Goal: Task Accomplishment & Management: Use online tool/utility

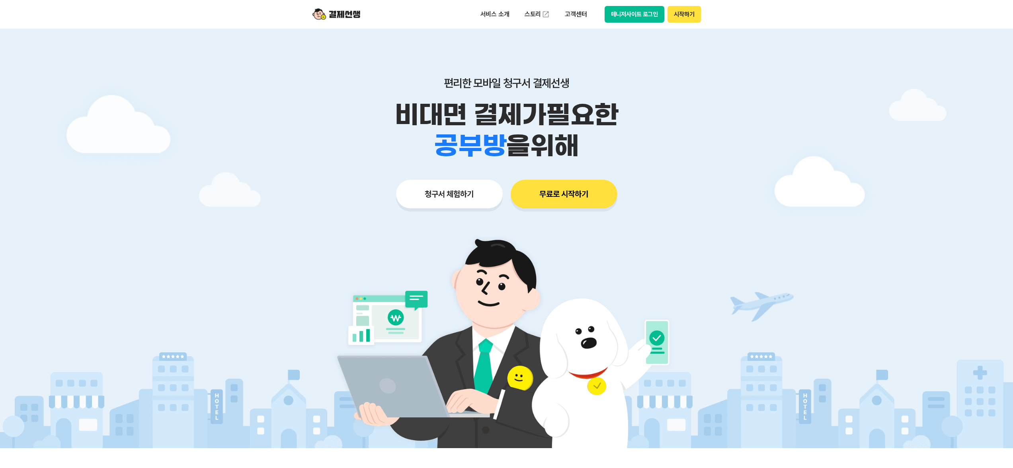
click at [642, 97] on div "편리한 모바일 청구서 결제선생 비대면 결제가 필요한 학원 공부방 호텔 쇼핑몰 병원 배달 보험사 항공사 골프장 을 위해" at bounding box center [506, 118] width 407 height 85
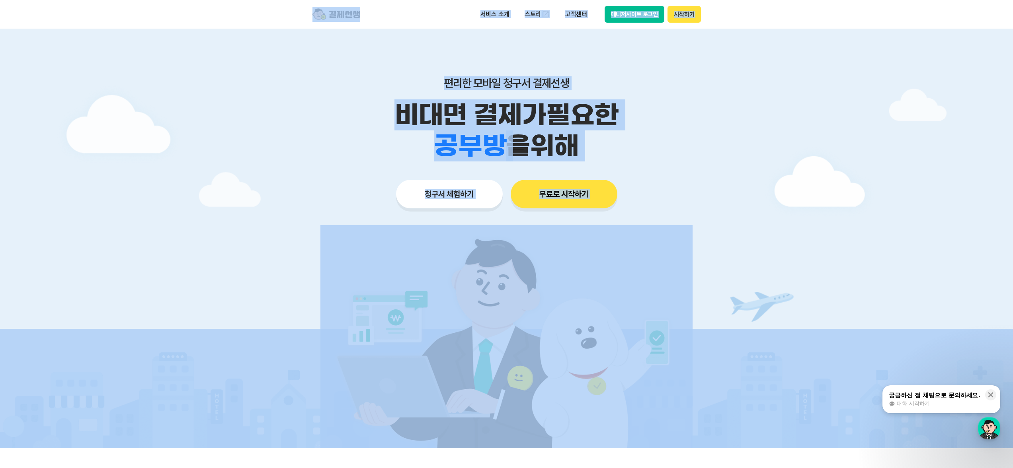
drag, startPoint x: 640, startPoint y: 125, endPoint x: 600, endPoint y: 182, distance: 68.9
click at [640, 126] on p "비대면 결제가 필요한" at bounding box center [506, 114] width 407 height 31
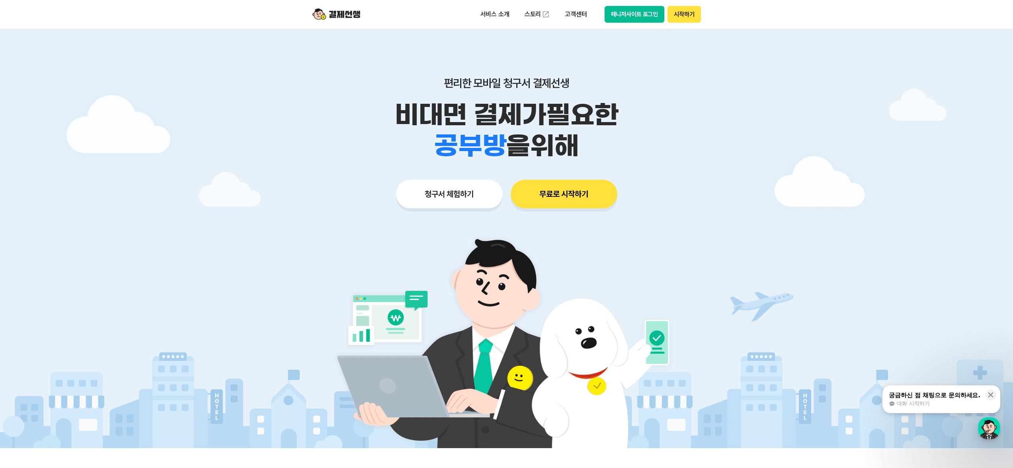
click at [593, 189] on button "무료로 시작하기" at bounding box center [564, 194] width 107 height 29
click at [359, 82] on p "편리한 모바일 청구서 결제선생" at bounding box center [506, 83] width 407 height 14
click at [360, 82] on p "편리한 모바일 청구서 결제선생" at bounding box center [506, 83] width 407 height 14
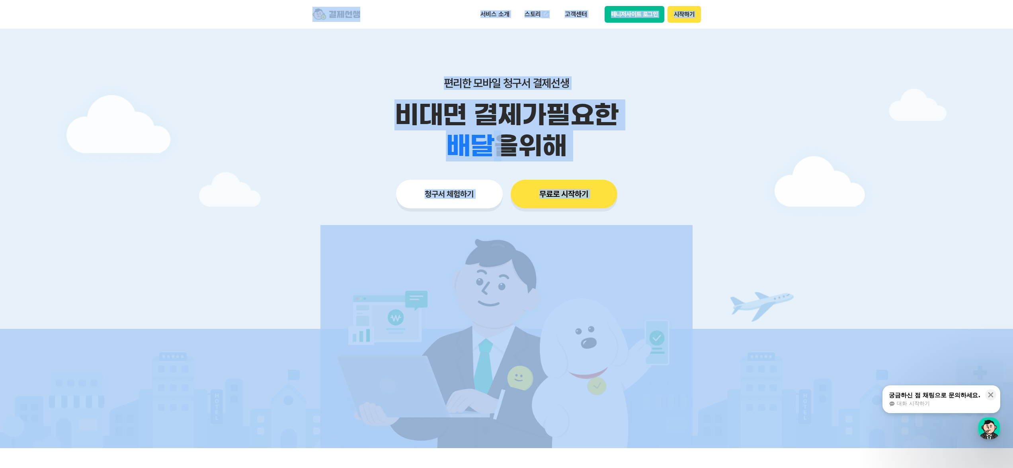
drag, startPoint x: 360, startPoint y: 82, endPoint x: 381, endPoint y: 77, distance: 21.7
click at [361, 82] on p "편리한 모바일 청구서 결제선생" at bounding box center [506, 83] width 407 height 14
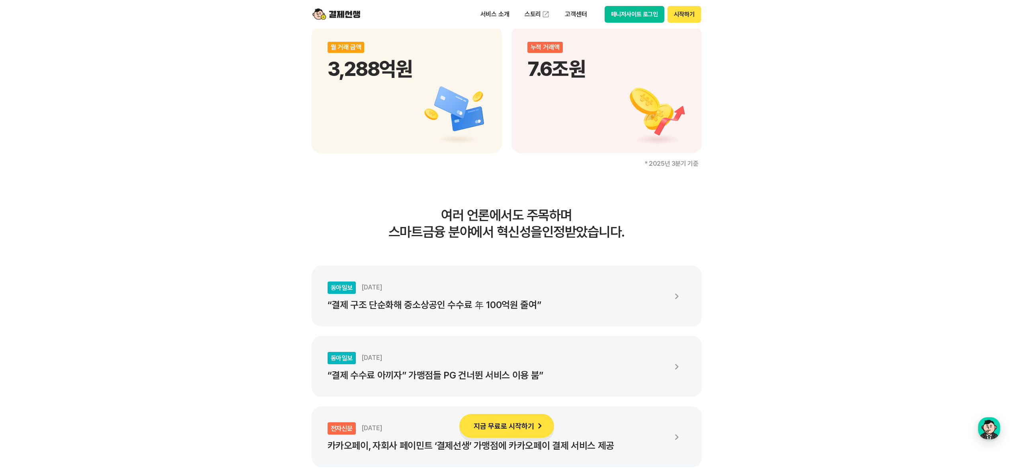
scroll to position [1194, 0]
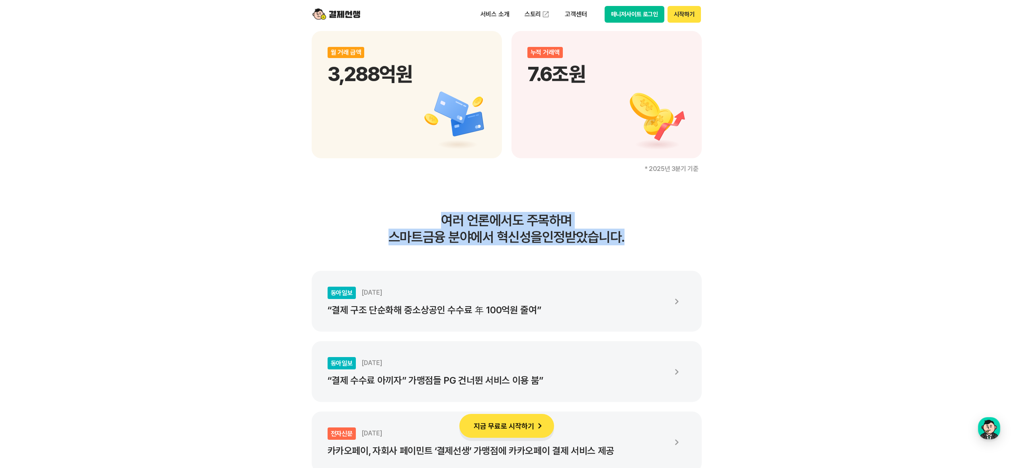
drag, startPoint x: 354, startPoint y: 238, endPoint x: 336, endPoint y: 278, distance: 43.1
click at [346, 278] on div "여러 언론에서도 주목하며 스마트금융 분야에서 혁신성을 인정받았습니다. 동아일보 2024.12.16 “결제 구조 단순화해 중소상공인 수수료 年 …" at bounding box center [507, 434] width 390 height 445
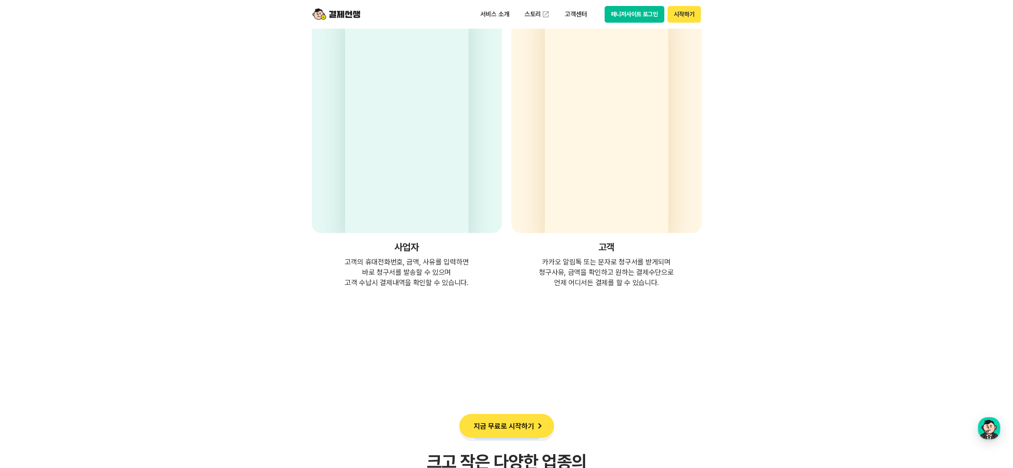
scroll to position [2068, 0]
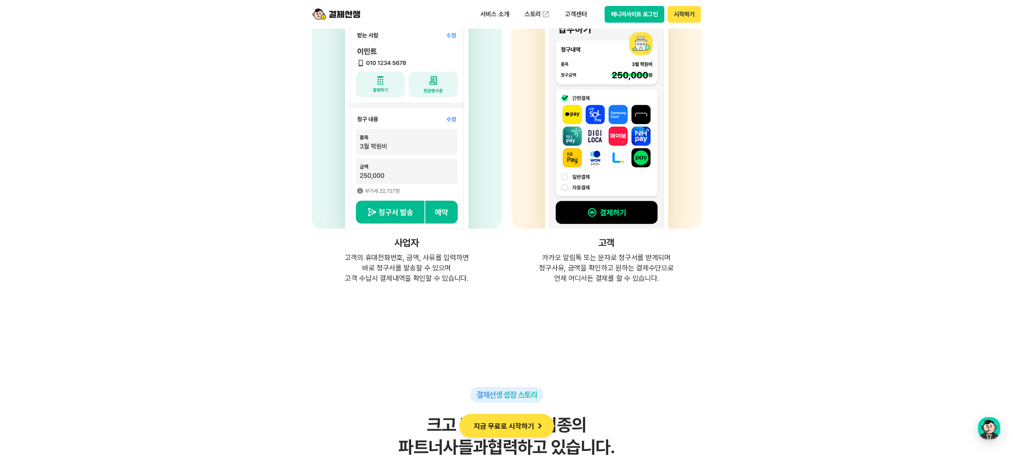
click at [254, 246] on section "간단한 청구서 발송, 편리한 수납! 청구수납 서비스의 혁신! 매장과 고객의 새로운 거래방법, 결제선생 사업자 고객의 휴대전화번호, 금액, 사유…" at bounding box center [506, 33] width 1013 height 501
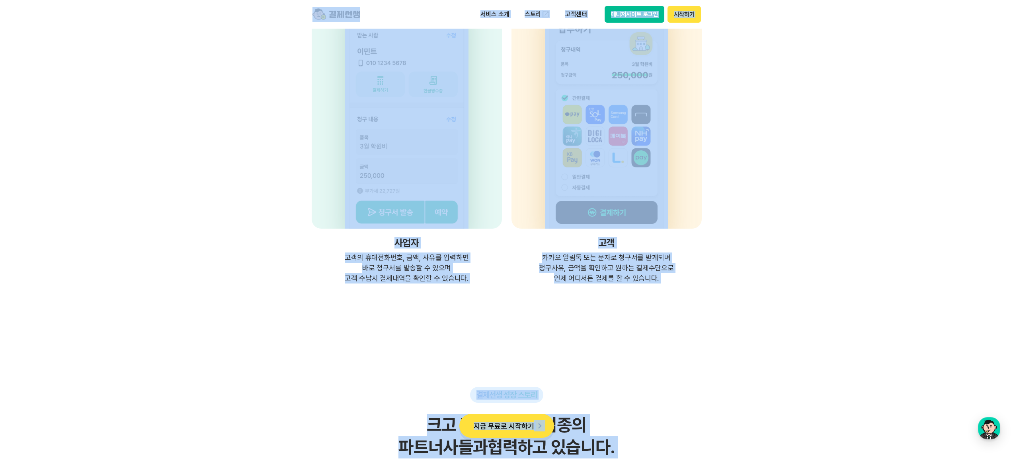
drag, startPoint x: 269, startPoint y: 215, endPoint x: 281, endPoint y: 202, distance: 17.5
click at [269, 215] on section "간단한 청구서 발송, 편리한 수납! 청구수납 서비스의 혁신! 매장과 고객의 새로운 거래방법, 결제선생 사업자 고객의 휴대전화번호, 금액, 사유…" at bounding box center [506, 33] width 1013 height 501
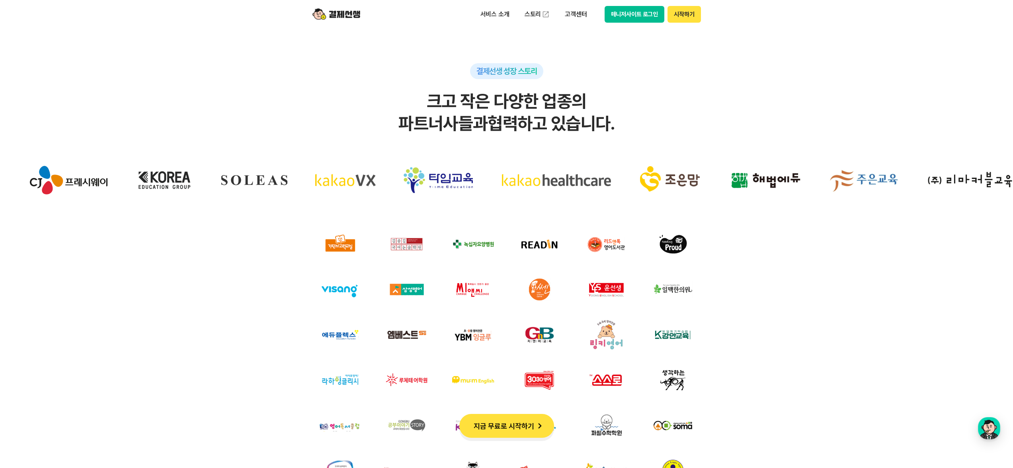
drag, startPoint x: 302, startPoint y: 210, endPoint x: 275, endPoint y: 266, distance: 62.1
click at [275, 266] on div at bounding box center [506, 370] width 981 height 420
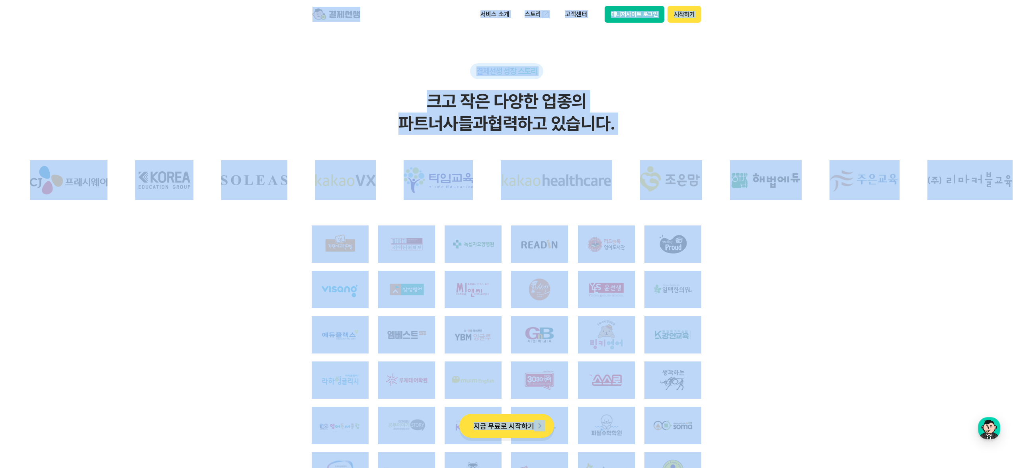
click at [275, 266] on div at bounding box center [506, 370] width 981 height 420
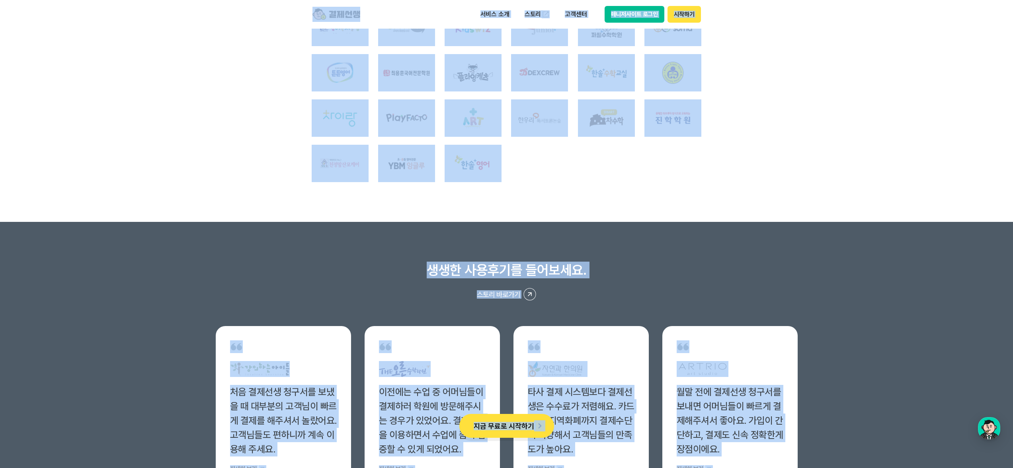
click at [246, 276] on h3 "생생한 사용후기를 들어보세요." at bounding box center [507, 270] width 582 height 17
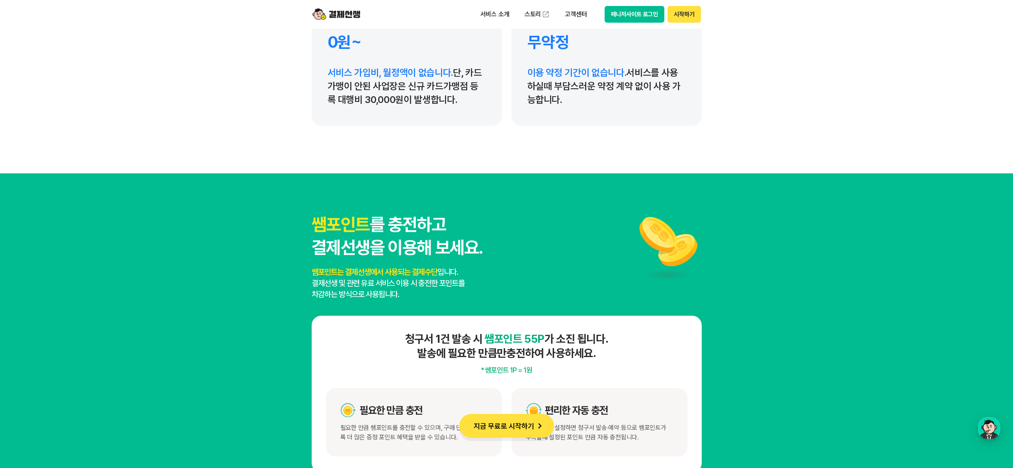
scroll to position [3911, 0]
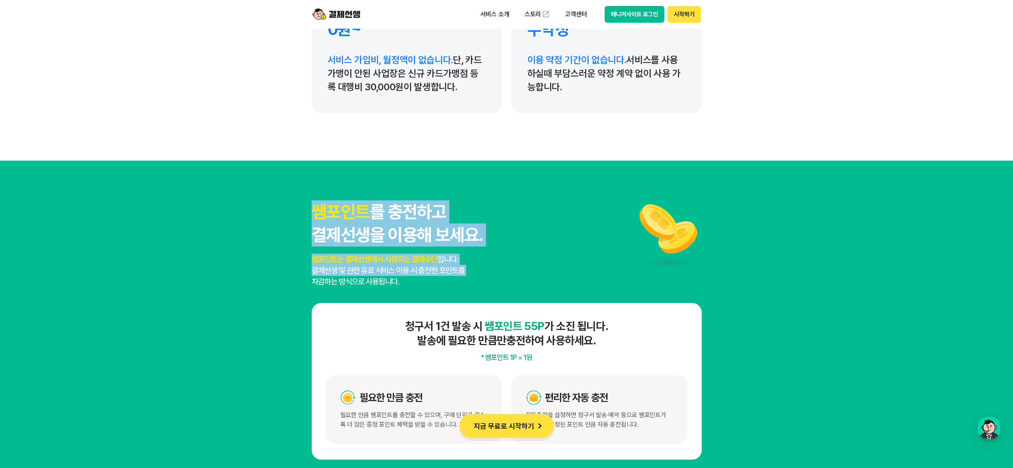
drag, startPoint x: 212, startPoint y: 281, endPoint x: 228, endPoint y: 208, distance: 74.8
click at [228, 208] on section "쌤포인트 를 충전하고 결제선생을 이용해 보세요. 쌤포인트는 결제선생에서 사용되는 결제수단 입니다. 결제선생 및 관련 유료 서비스 이용 시 충전…" at bounding box center [506, 330] width 1013 height 339
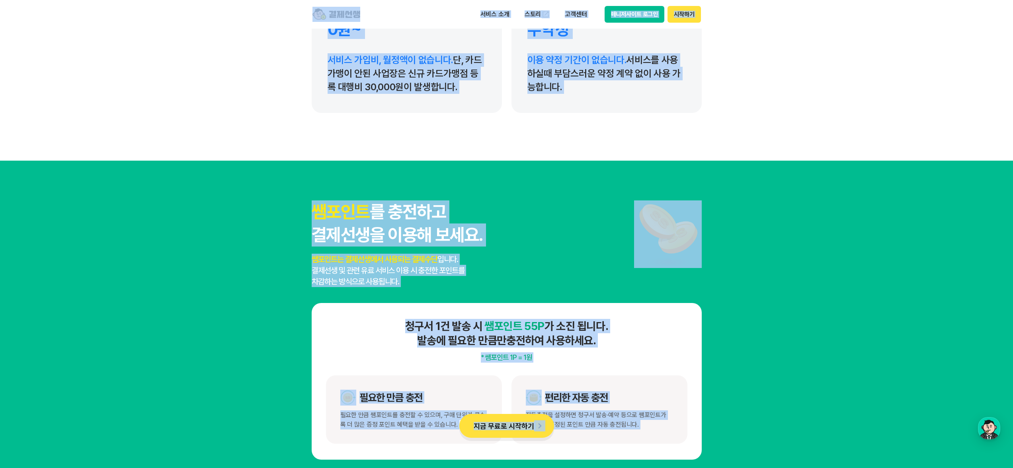
click at [228, 208] on section "쌤포인트 를 충전하고 결제선생을 이용해 보세요. 쌤포인트는 결제선생에서 사용되는 결제수단 입니다. 결제선생 및 관련 유료 서비스 이용 시 충전…" at bounding box center [506, 330] width 1013 height 339
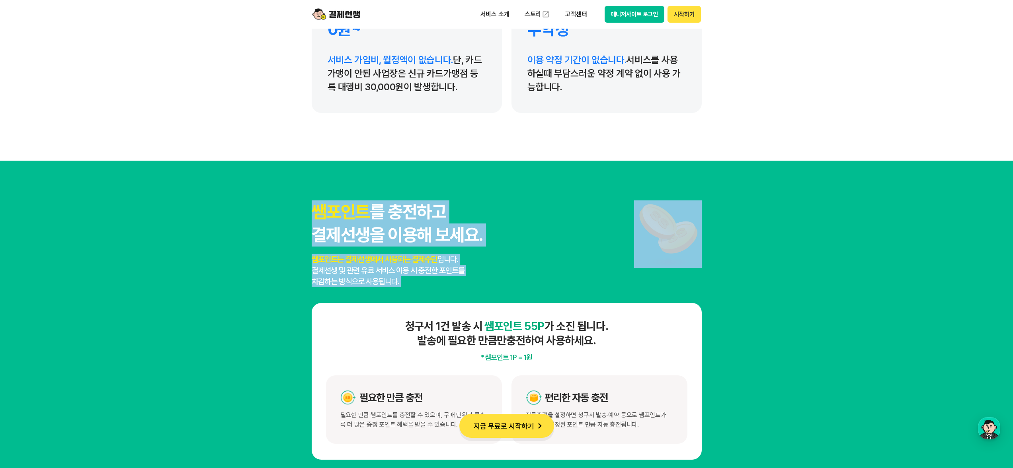
drag, startPoint x: 215, startPoint y: 289, endPoint x: 212, endPoint y: 306, distance: 17.7
click at [212, 306] on section "쌤포인트 를 충전하고 결제선생을 이용해 보세요. 쌤포인트는 결제선생에서 사용되는 결제수단 입니다. 결제선생 및 관련 유료 서비스 이용 시 충전…" at bounding box center [506, 330] width 1013 height 339
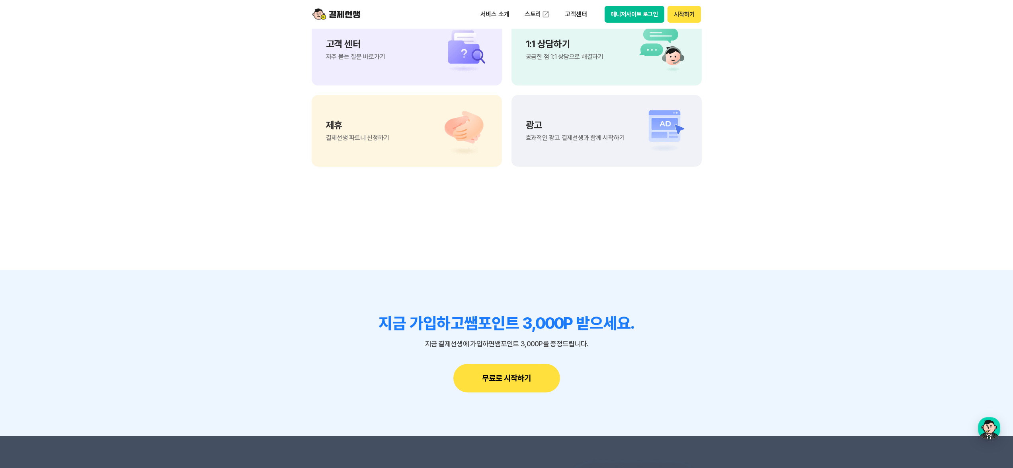
scroll to position [6792, 0]
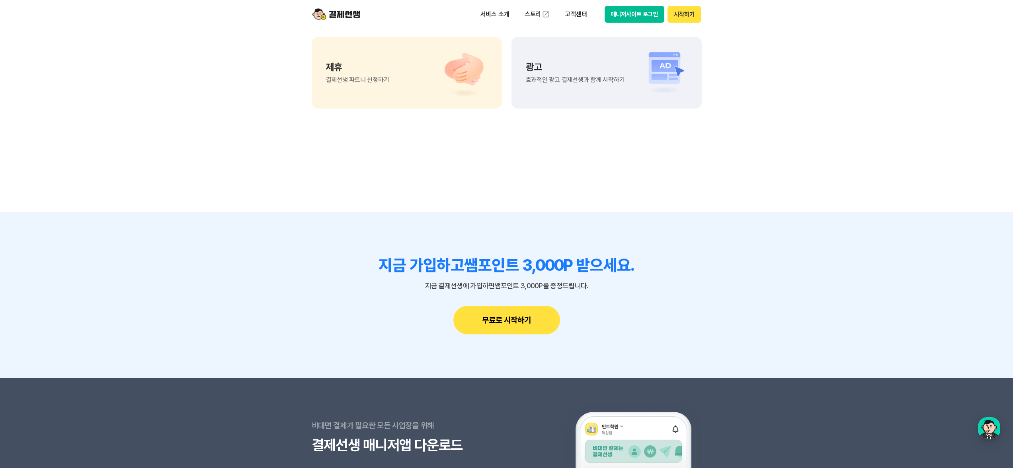
click at [269, 244] on section "지금 가입하고 쌤포인트 3,000P 받으세요. 지금 결제선생에 가입하면 쌤포인트 3,000P를 증정드립니다. 무료로 시작하기" at bounding box center [506, 295] width 1013 height 166
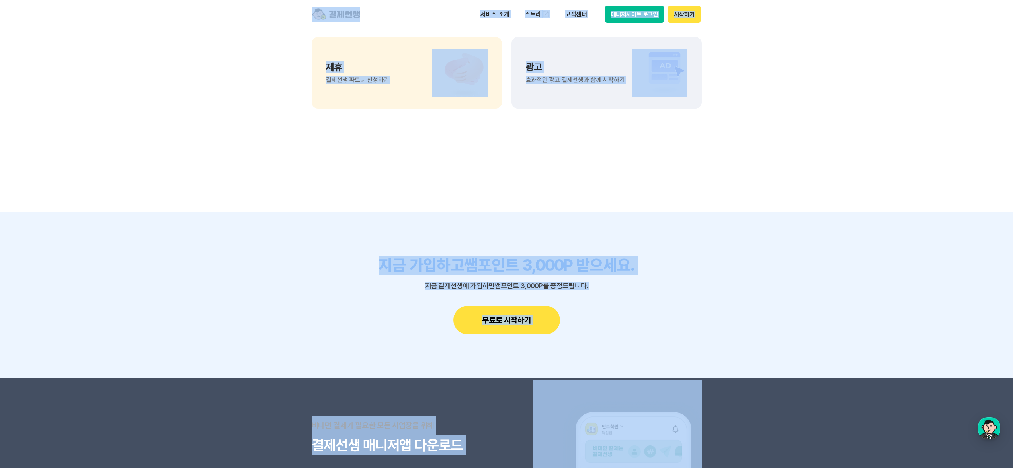
click at [278, 234] on section "지금 가입하고 쌤포인트 3,000P 받으세요. 지금 결제선생에 가입하면 쌤포인트 3,000P를 증정드립니다. 무료로 시작하기" at bounding box center [506, 295] width 1013 height 166
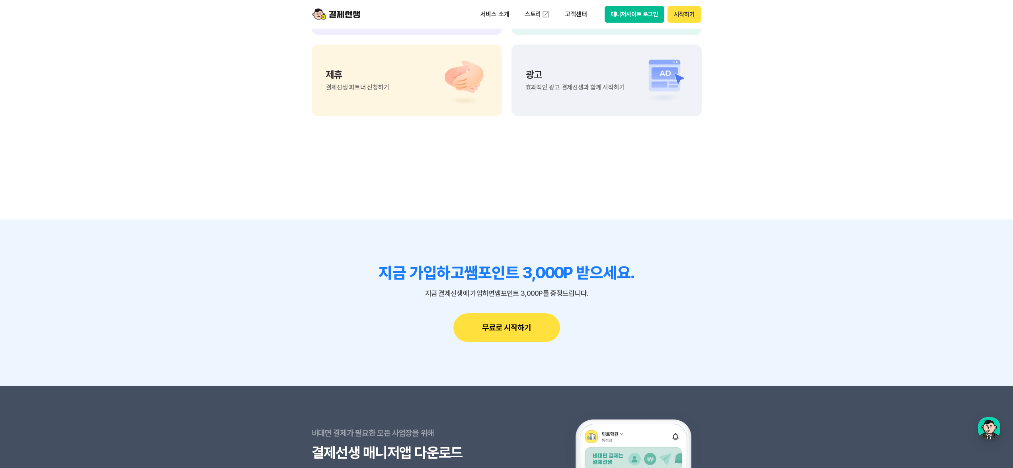
scroll to position [6723, 0]
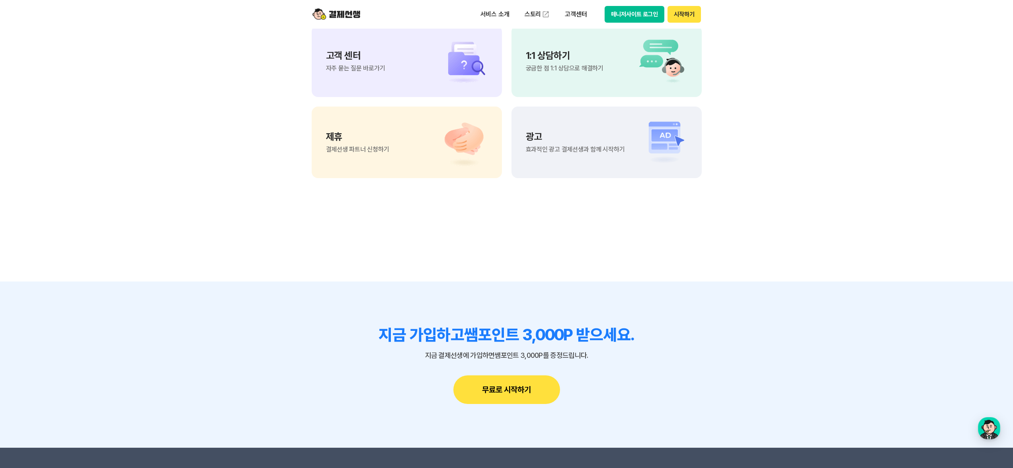
drag, startPoint x: 266, startPoint y: 238, endPoint x: 290, endPoint y: 159, distance: 82.4
click at [290, 159] on section "궁금한 점이 더 있으신가요? 고객 센터 자주 묻는 질문 바로가기 1:1 상담하기 궁금한 점 1:1 상담으로 해결하기 제휴 결제선생 파트너 신청…" at bounding box center [506, 80] width 1013 height 403
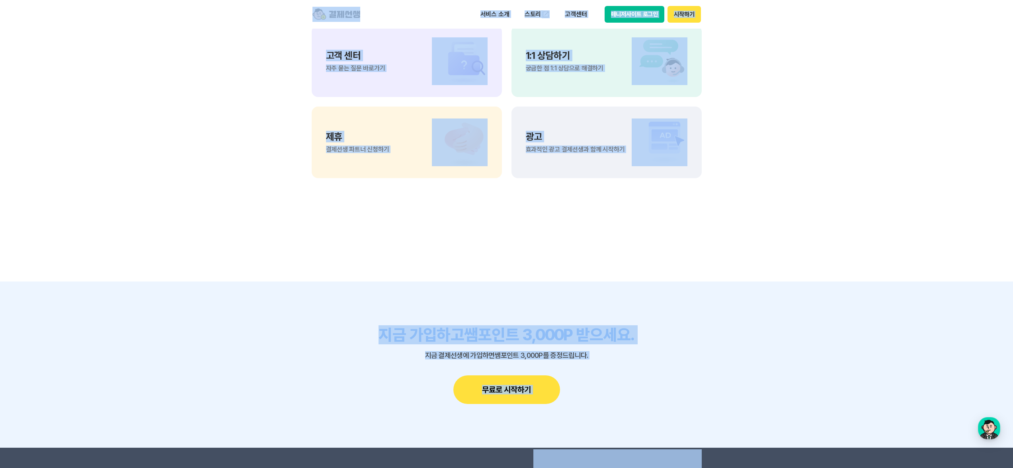
click at [290, 159] on section "궁금한 점이 더 있으신가요? 고객 센터 자주 묻는 질문 바로가기 1:1 상담하기 궁금한 점 1:1 상담으로 해결하기 제휴 결제선생 파트너 신청…" at bounding box center [506, 80] width 1013 height 403
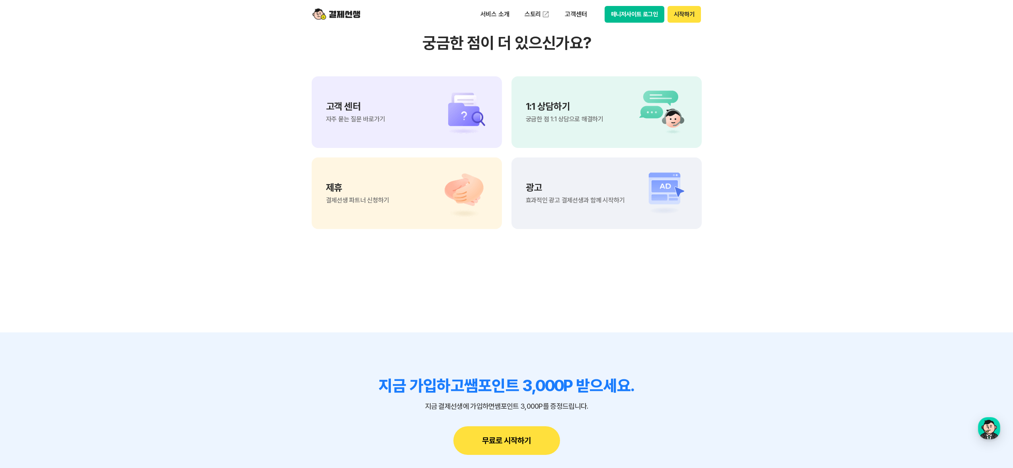
scroll to position [6584, 0]
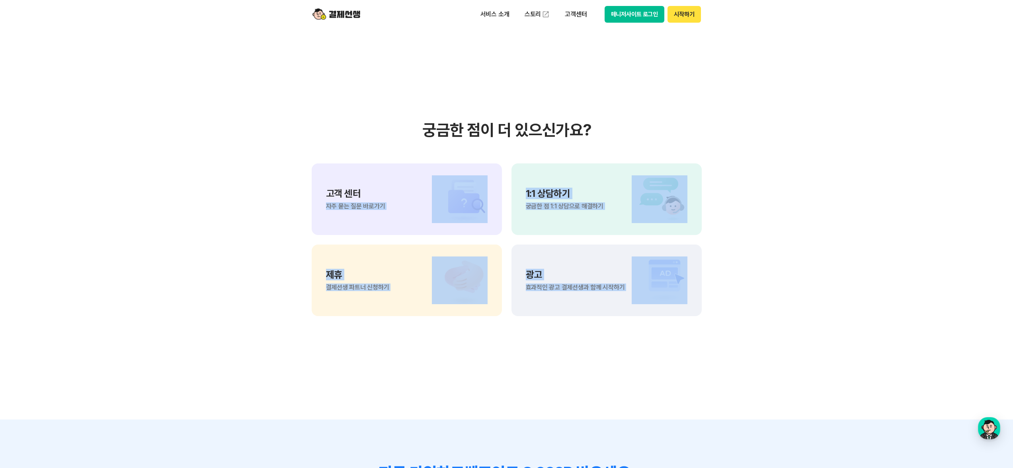
drag, startPoint x: 285, startPoint y: 201, endPoint x: 729, endPoint y: 285, distance: 452.3
click at [729, 285] on section "궁금한 점이 더 있으신가요? 고객 센터 자주 묻는 질문 바로가기 1:1 상담하기 궁금한 점 1:1 상담으로 해결하기 제휴 결제선생 파트너 신청…" at bounding box center [506, 218] width 1013 height 403
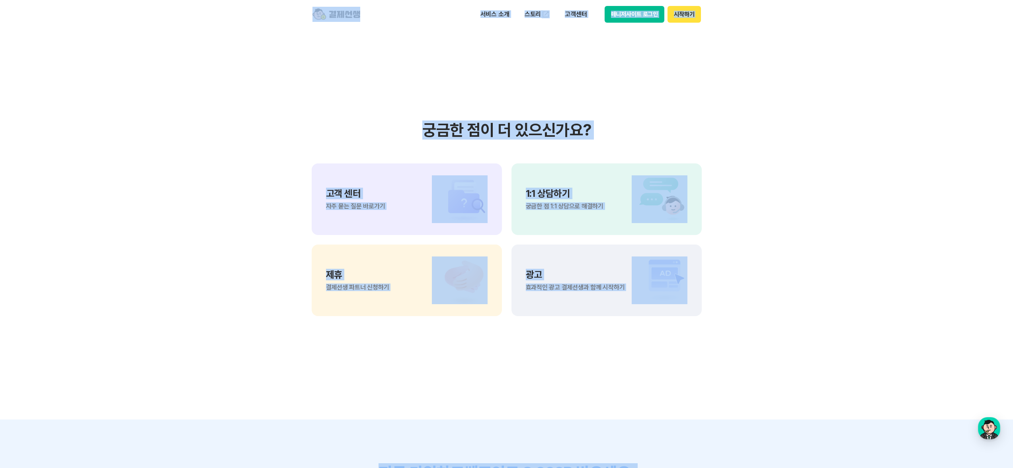
click at [779, 284] on section "궁금한 점이 더 있으신가요? 고객 센터 자주 묻는 질문 바로가기 1:1 상담하기 궁금한 점 1:1 상담으로 해결하기 제휴 결제선생 파트너 신청…" at bounding box center [506, 218] width 1013 height 403
click at [778, 261] on section "궁금한 점이 더 있으신가요? 고객 센터 자주 묻는 질문 바로가기 1:1 상담하기 궁금한 점 1:1 상담으로 해결하기 제휴 결제선생 파트너 신청…" at bounding box center [506, 218] width 1013 height 403
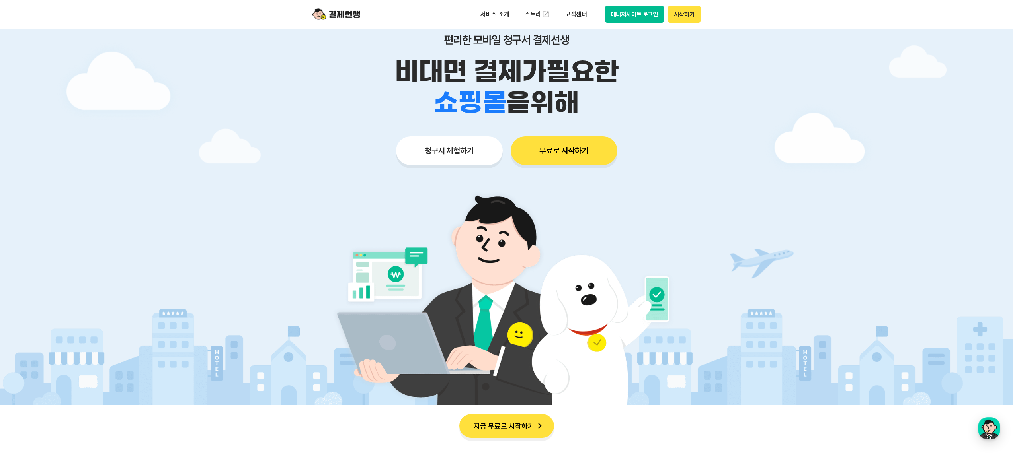
scroll to position [0, 0]
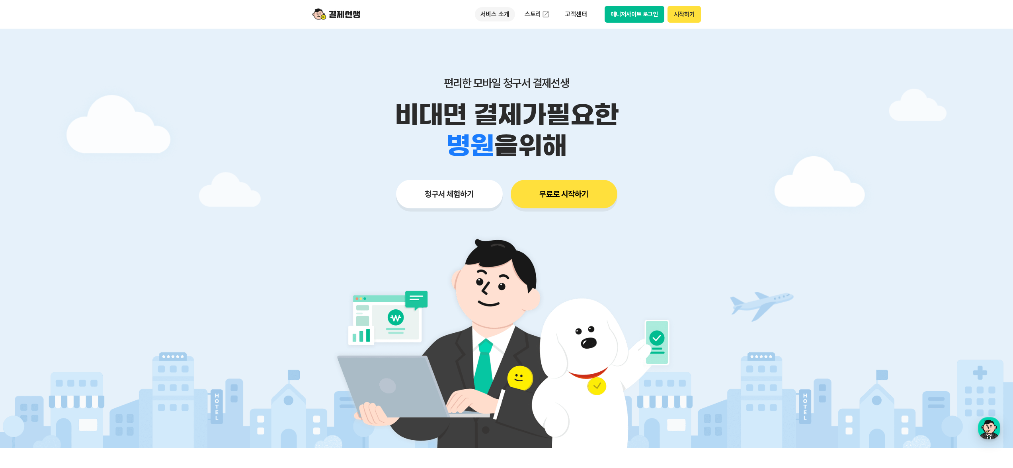
click at [496, 21] on p "서비스 소개" at bounding box center [495, 14] width 40 height 14
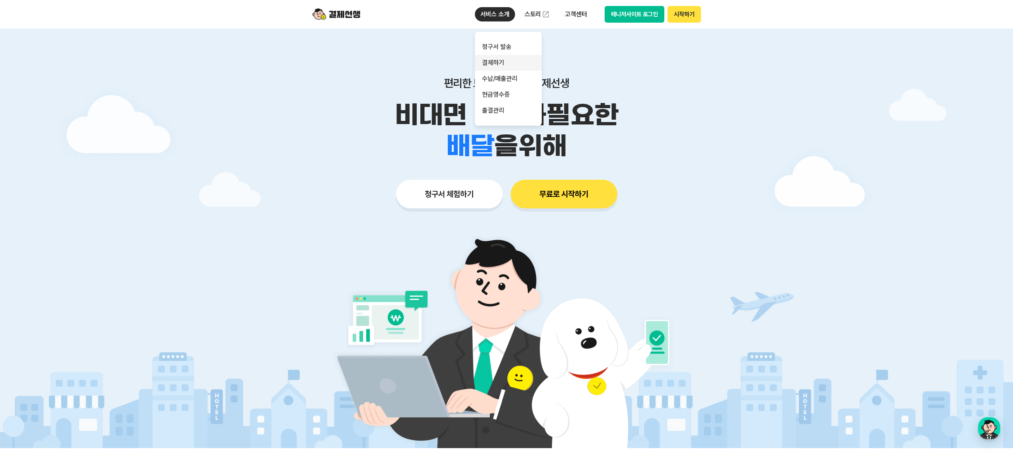
click at [510, 60] on link "결제하기" at bounding box center [508, 63] width 67 height 16
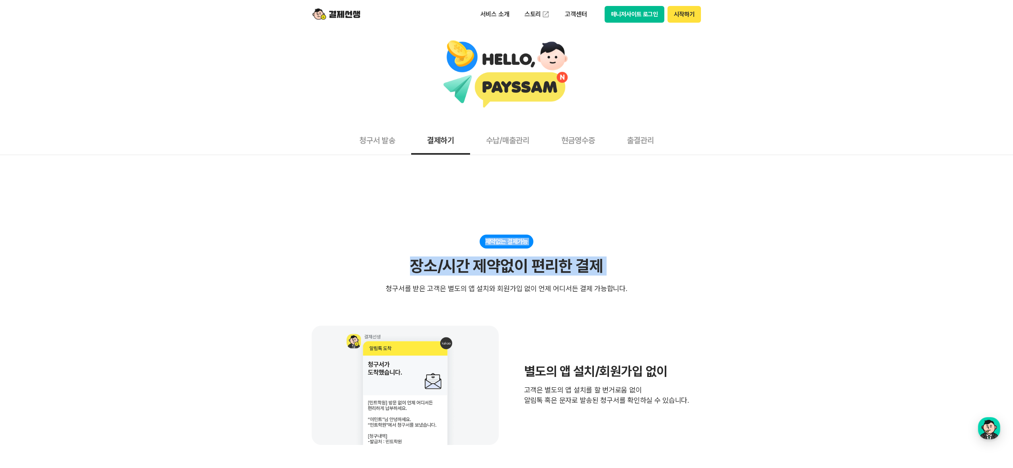
drag, startPoint x: 544, startPoint y: 209, endPoint x: 680, endPoint y: 237, distance: 138.6
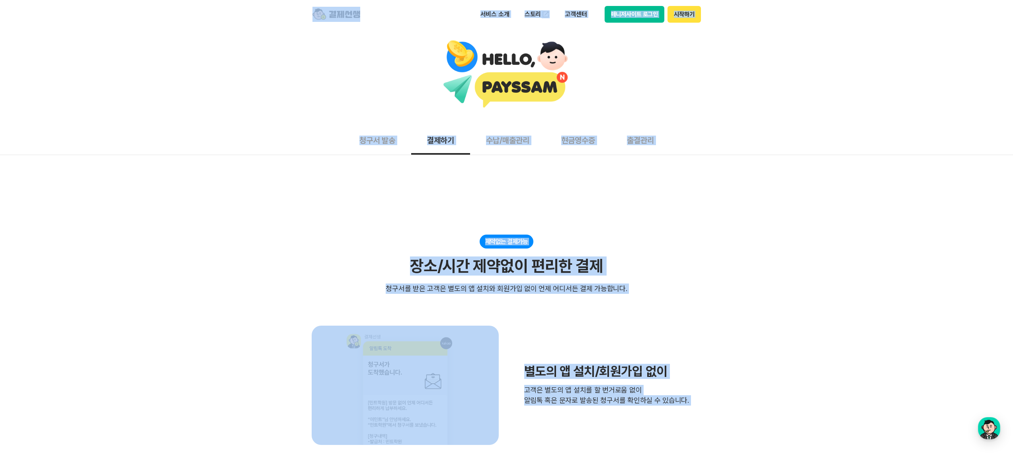
click at [680, 247] on div "제약없는 결제가능 장소/시간 제약없이 편리한 결제 청구서를 받은 고객은 별도의 앱 설치와 회원가입 없이 언제 어디서든 결제 가능합니다." at bounding box center [507, 264] width 390 height 59
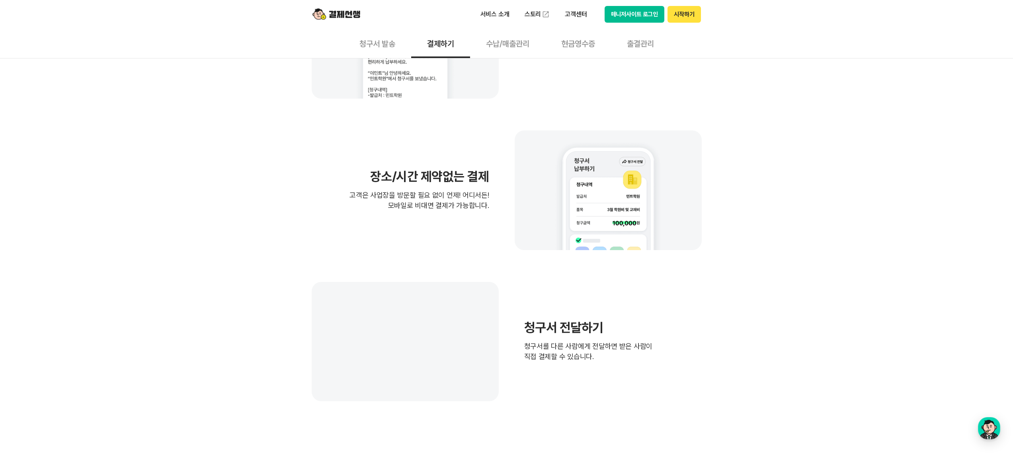
scroll to position [401, 0]
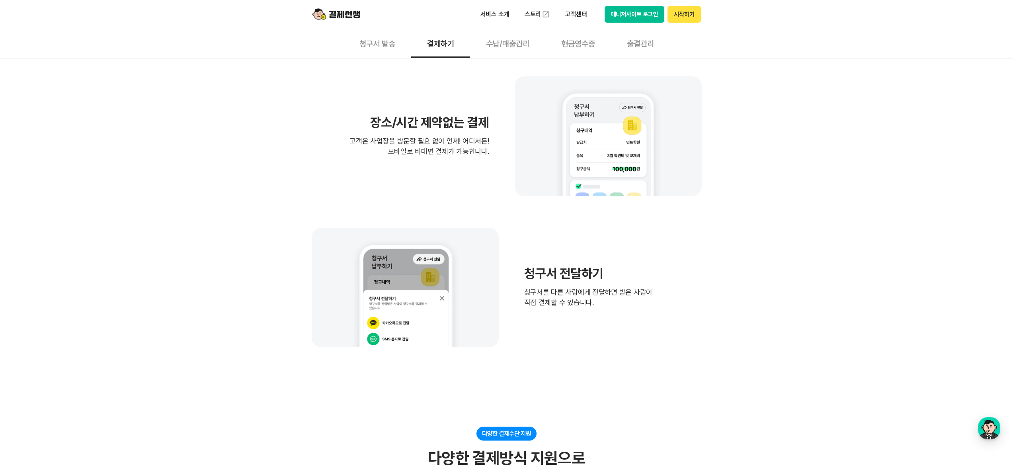
drag, startPoint x: 738, startPoint y: 316, endPoint x: 740, endPoint y: 324, distance: 8.5
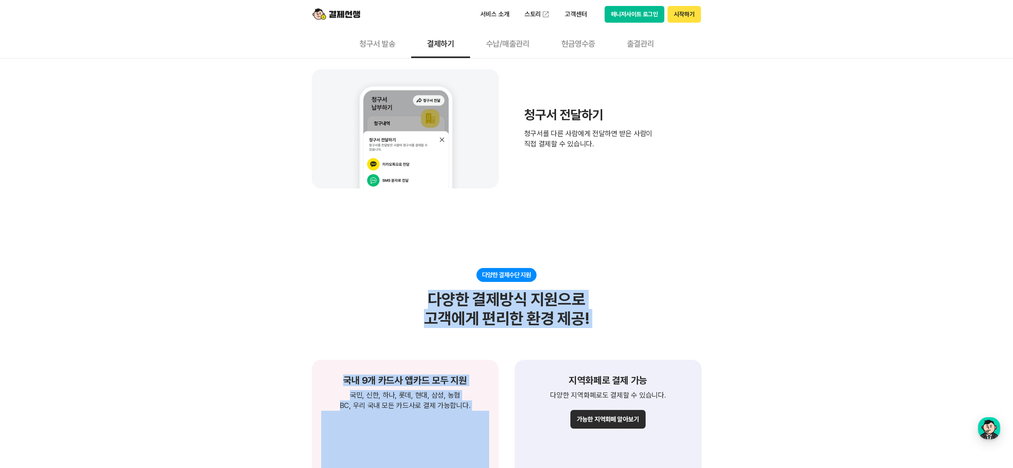
drag, startPoint x: 741, startPoint y: 279, endPoint x: 735, endPoint y: 336, distance: 58.0
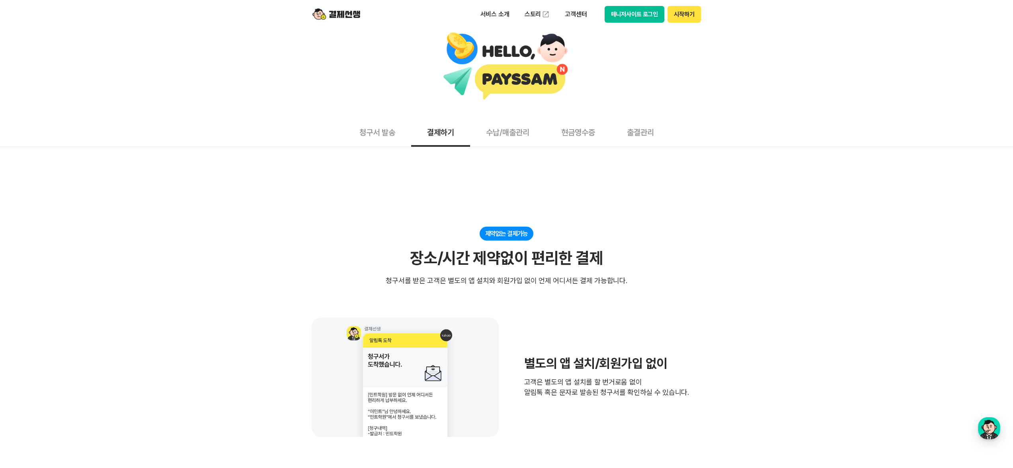
scroll to position [0, 0]
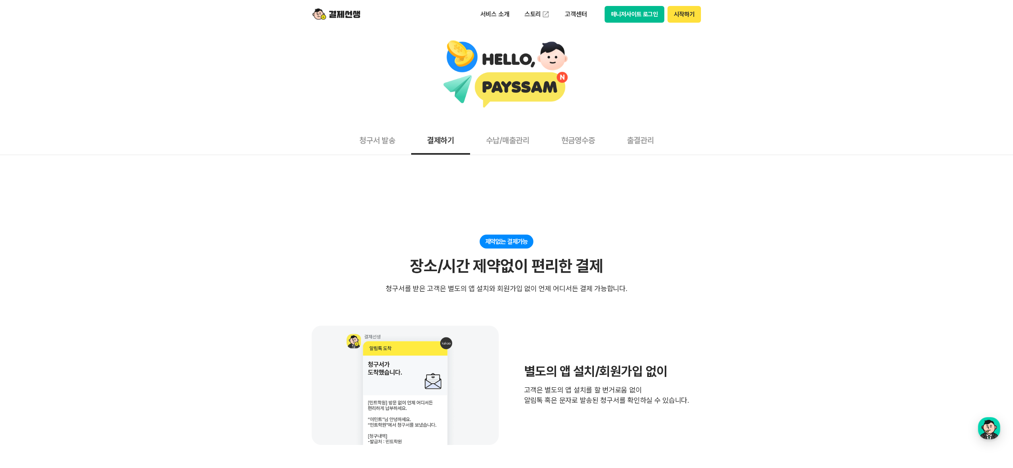
click at [367, 138] on button "청구서 발송" at bounding box center [377, 139] width 68 height 29
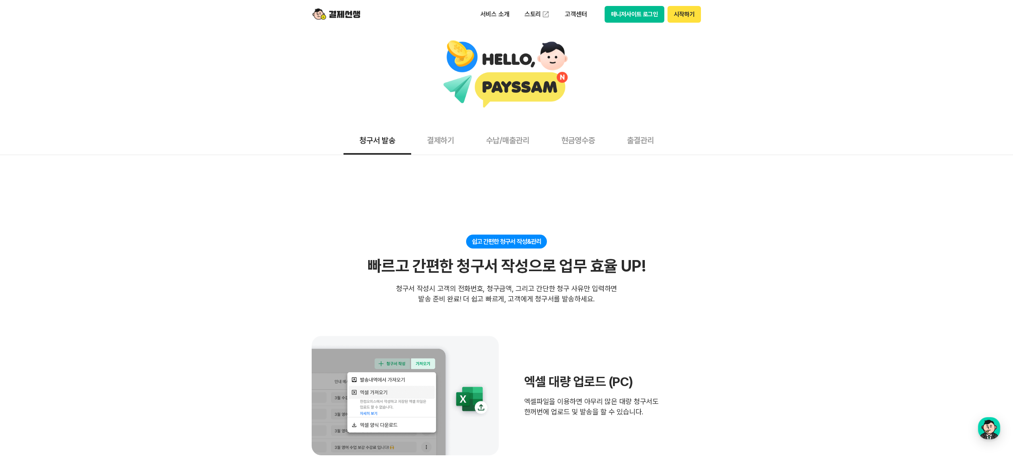
drag, startPoint x: 434, startPoint y: 143, endPoint x: 489, endPoint y: 142, distance: 54.5
click at [434, 143] on button "결제하기" at bounding box center [440, 139] width 59 height 29
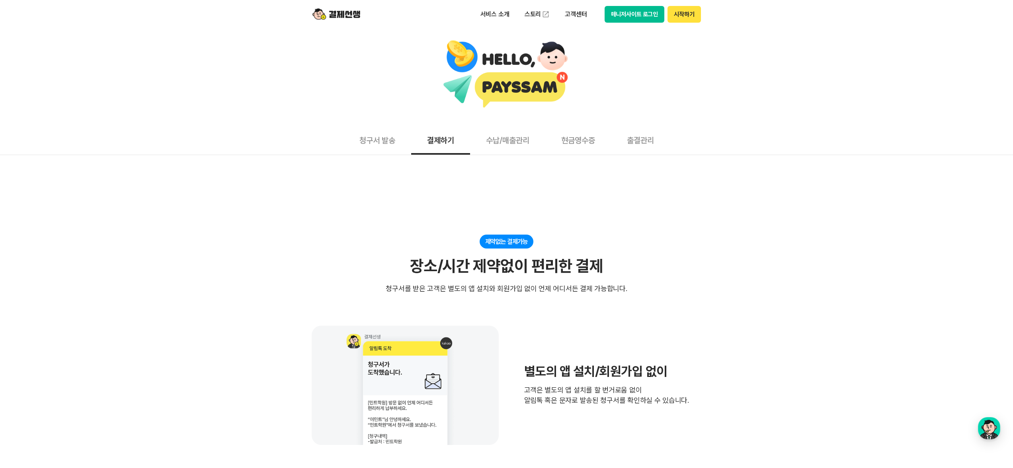
click at [507, 143] on button "수납/매출관리" at bounding box center [507, 139] width 75 height 29
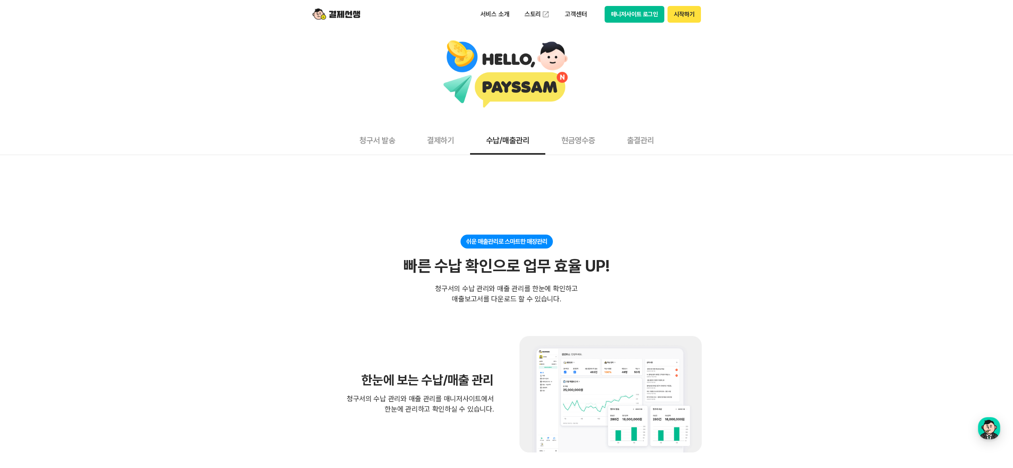
click at [570, 137] on button "현금영수증" at bounding box center [578, 139] width 66 height 29
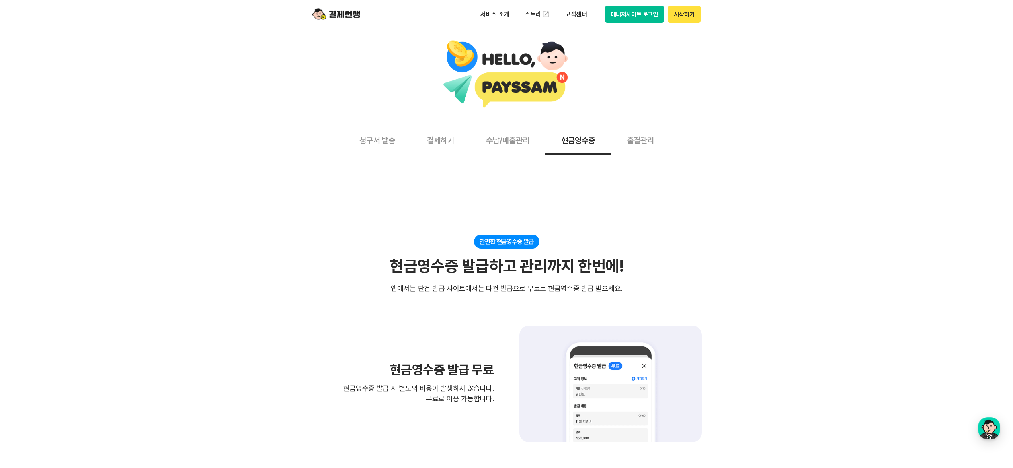
click at [641, 144] on button "출결관리" at bounding box center [640, 139] width 59 height 29
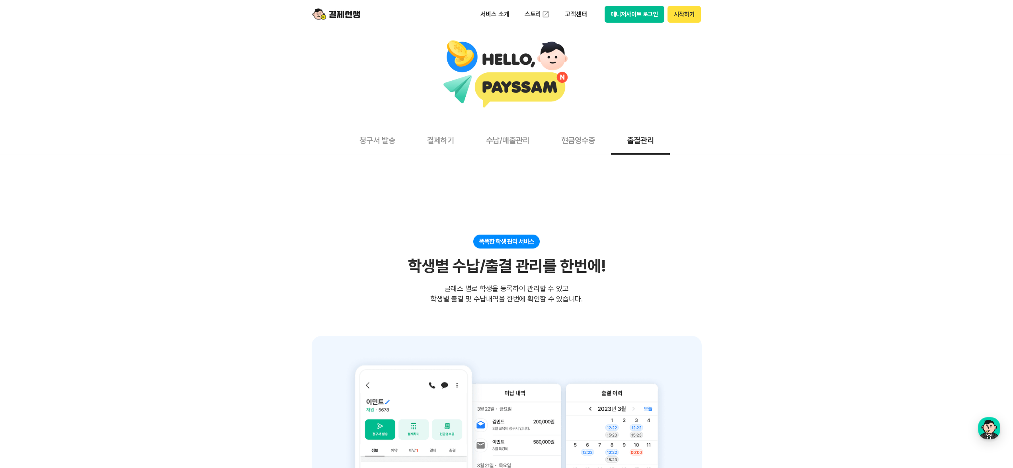
click at [591, 145] on button "현금영수증" at bounding box center [578, 139] width 66 height 29
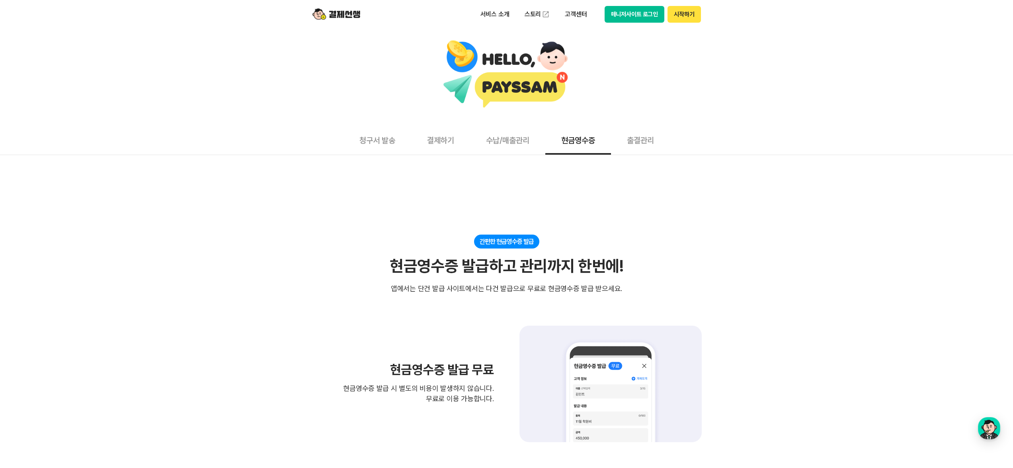
click at [483, 144] on button "수납/매출관리" at bounding box center [507, 139] width 75 height 29
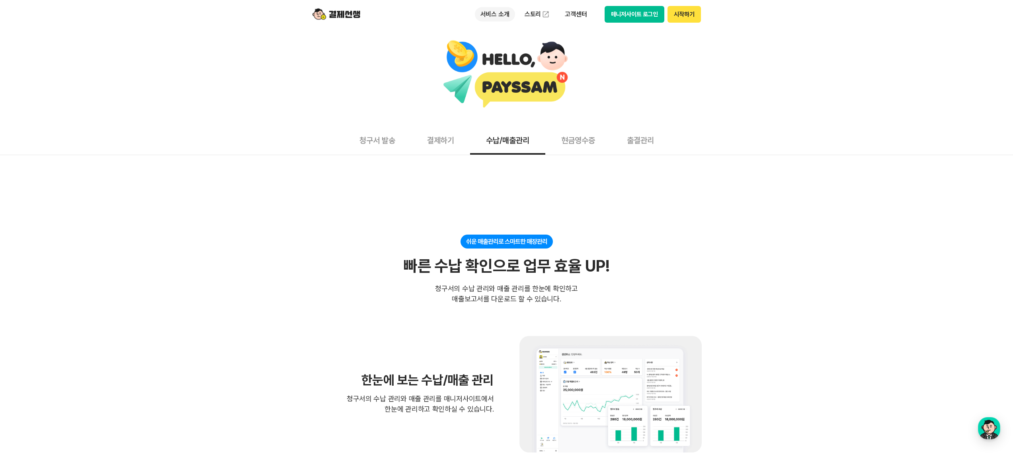
click at [497, 11] on p "서비스 소개" at bounding box center [495, 14] width 40 height 14
click at [570, 17] on p "고객센터" at bounding box center [575, 14] width 33 height 14
drag, startPoint x: 634, startPoint y: 11, endPoint x: 630, endPoint y: 59, distance: 48.7
click at [683, 18] on button "시작하기" at bounding box center [683, 14] width 33 height 17
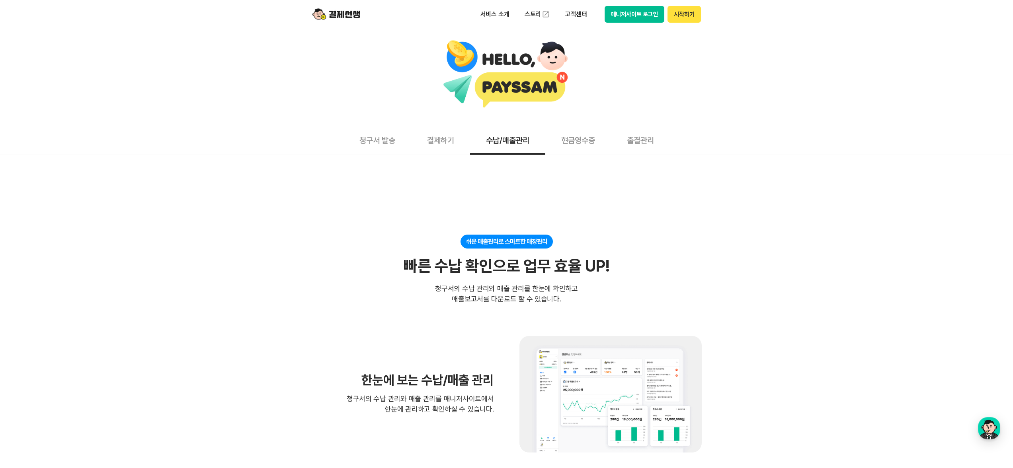
click at [246, 61] on div at bounding box center [506, 75] width 1005 height 70
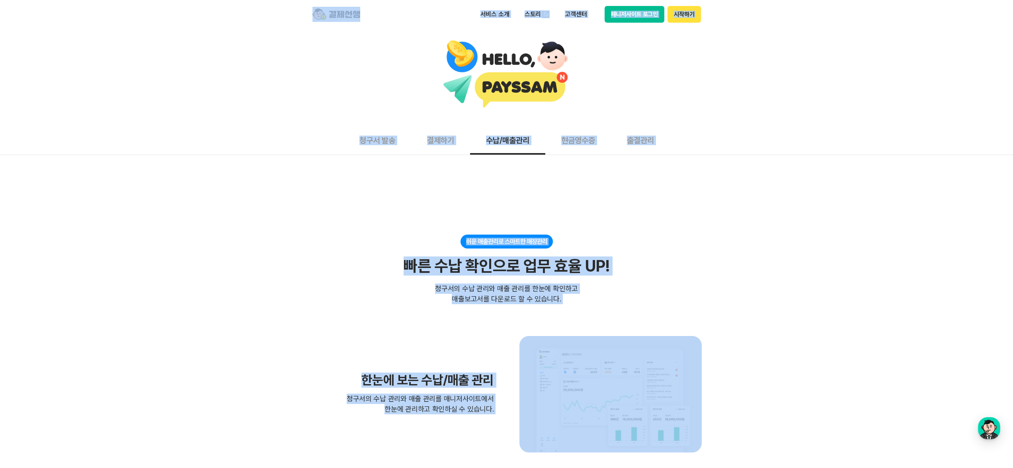
drag, startPoint x: 246, startPoint y: 61, endPoint x: 328, endPoint y: 26, distance: 89.1
click at [247, 61] on div at bounding box center [506, 75] width 1005 height 70
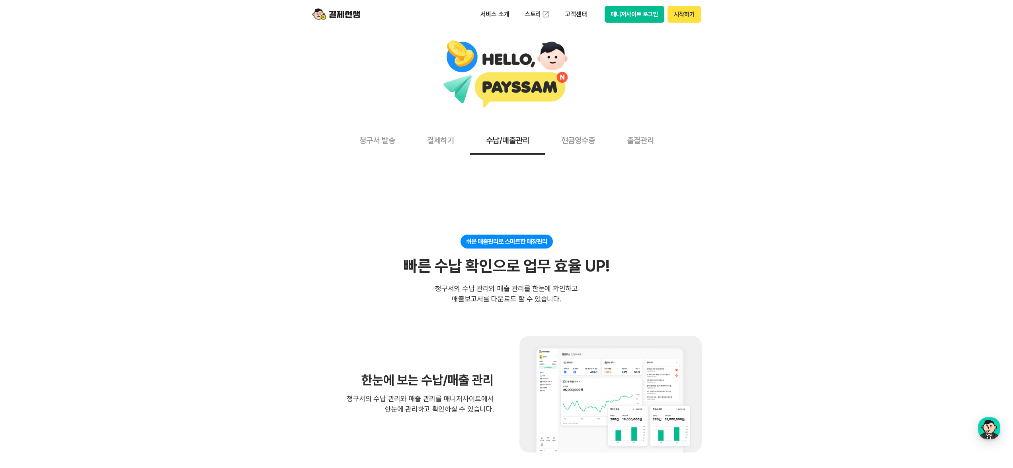
drag, startPoint x: 345, startPoint y: 20, endPoint x: 358, endPoint y: 12, distance: 16.1
click at [345, 20] on img at bounding box center [336, 14] width 48 height 15
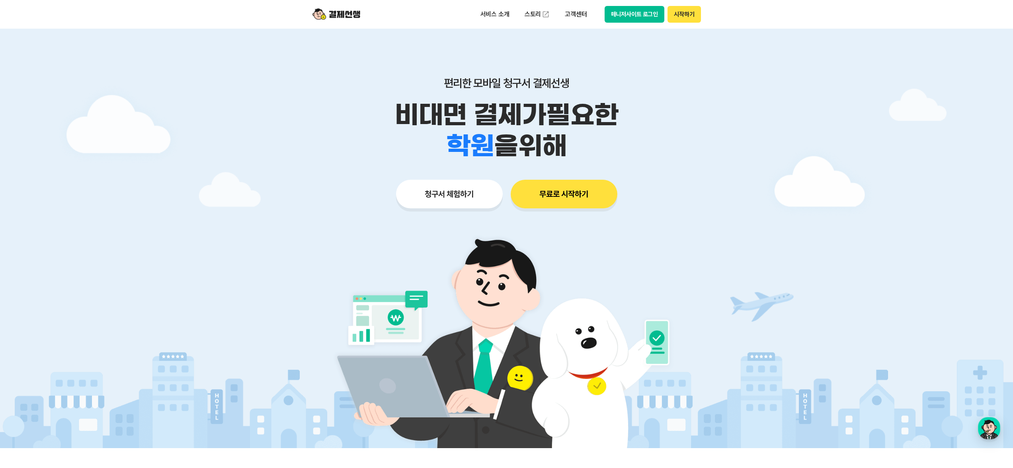
click at [358, 12] on img at bounding box center [336, 14] width 48 height 15
drag, startPoint x: 324, startPoint y: 123, endPoint x: 296, endPoint y: 274, distance: 153.6
click at [289, 283] on main "편리한 모바일 청구서 결제선생 비대면 결제가 필요한 학원 공부방 호텔 쇼핑몰 병원 배달 보험사 항공사 골프장 을 위해 청구서 체험하기 무료로 …" at bounding box center [506, 239] width 1013 height 420
drag, startPoint x: 311, startPoint y: 239, endPoint x: 343, endPoint y: 16, distance: 225.1
click at [311, 231] on div at bounding box center [506, 239] width 1013 height 420
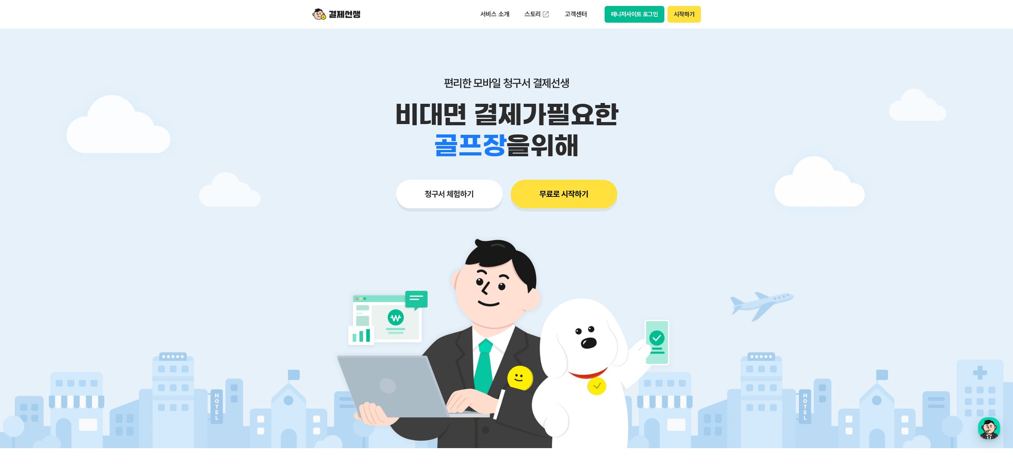
click at [633, 14] on button "매니저사이트 로그인" at bounding box center [634, 14] width 60 height 17
click at [577, 15] on p "고객센터" at bounding box center [575, 14] width 33 height 14
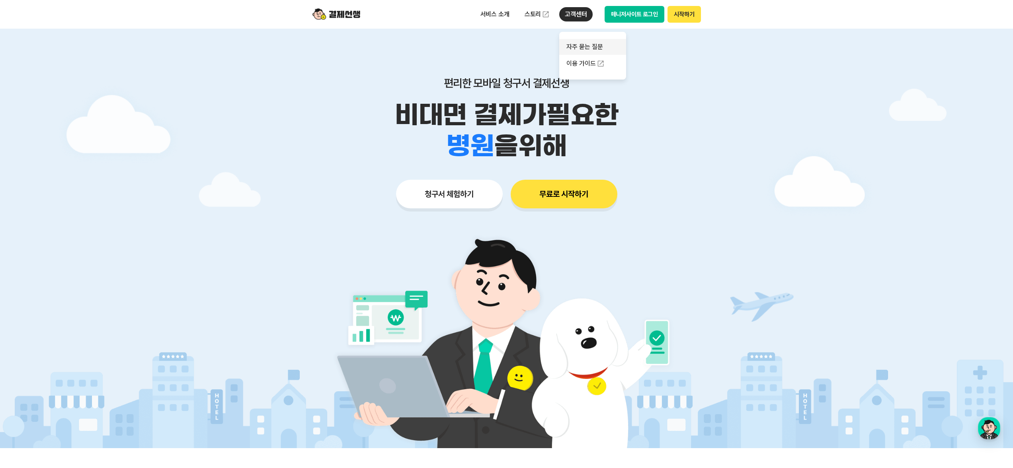
click at [591, 52] on link "자주 묻는 질문" at bounding box center [592, 47] width 67 height 16
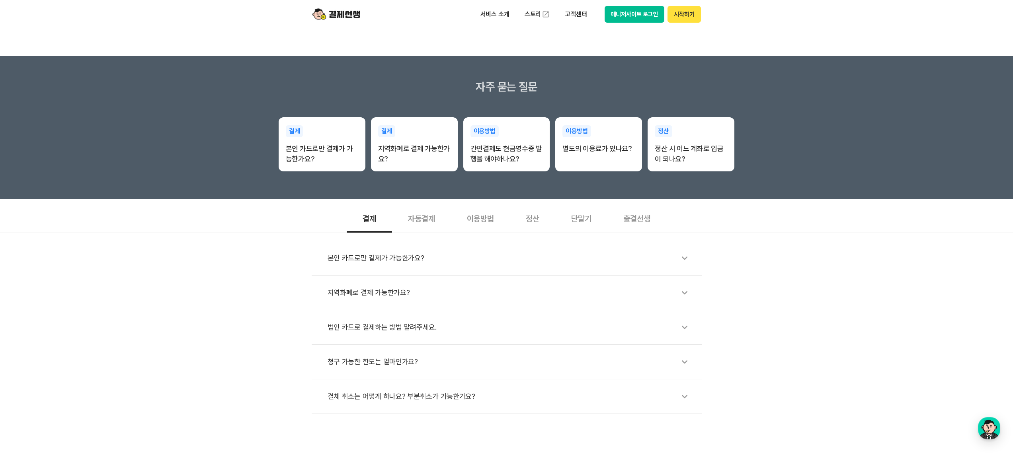
scroll to position [127, 0]
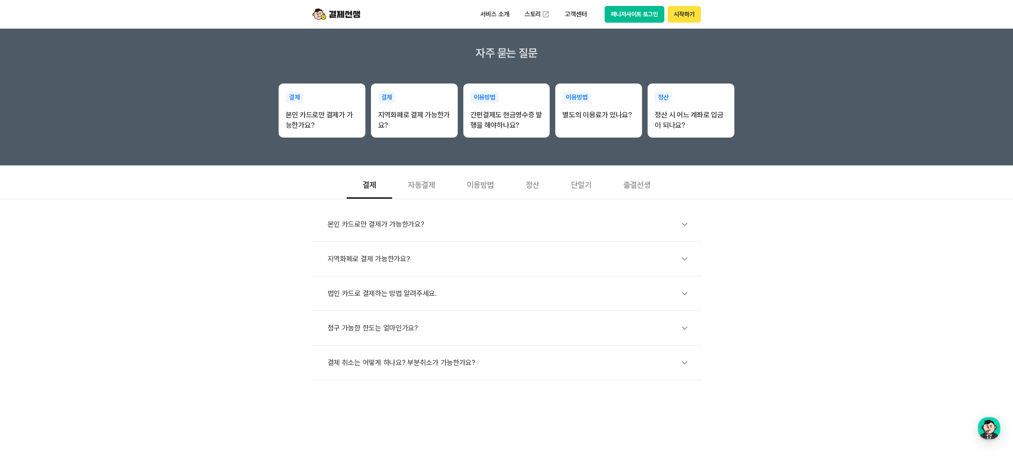
click at [358, 225] on div "본인 카드로만 결제가 가능한가요?" at bounding box center [510, 224] width 366 height 18
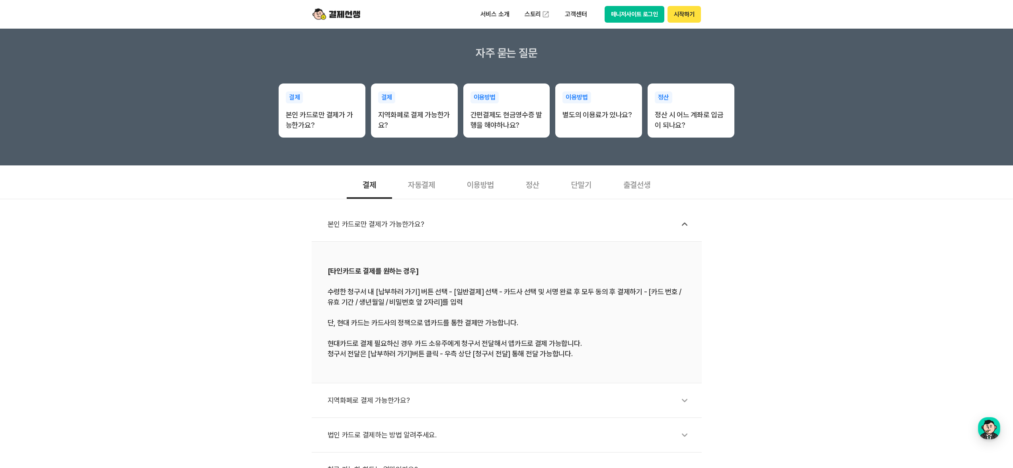
click at [358, 223] on div "본인 카드로만 결제가 가능한가요?" at bounding box center [510, 224] width 366 height 18
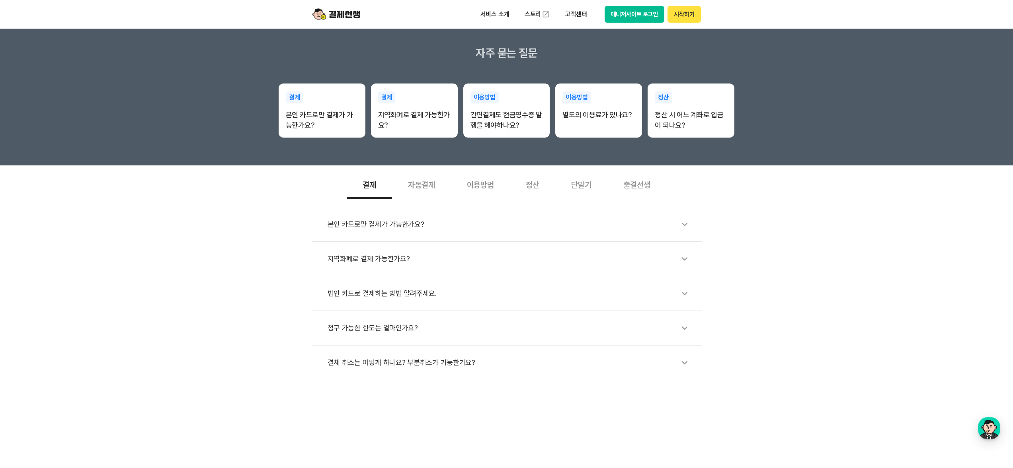
click at [302, 219] on div "본인 카드로만 결제가 가능한가요? 지역화폐로 결제 가능한가요? 법인 카드로 결제하는 방법 알려주세요. 청구 가능한 한도는 얼마인가요? 결체 취…" at bounding box center [506, 289] width 1013 height 181
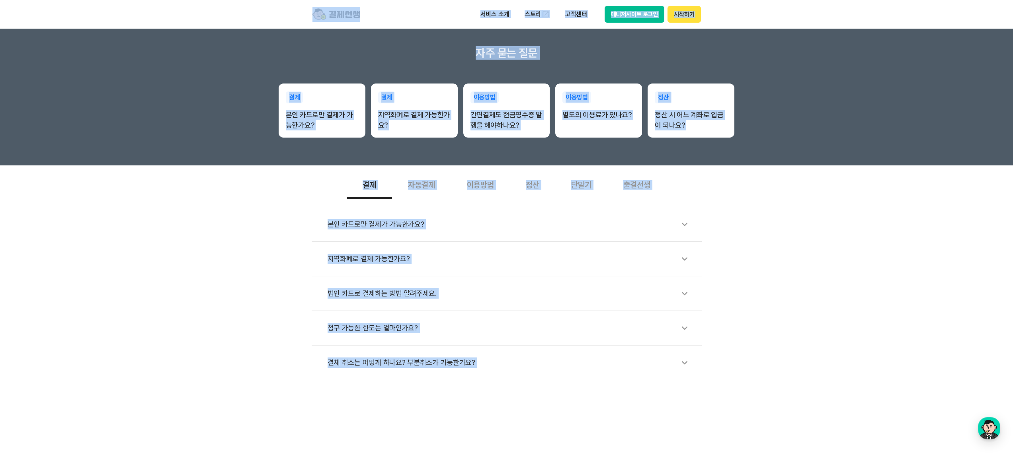
click at [292, 221] on div "본인 카드로만 결제가 가능한가요? 지역화폐로 결제 가능한가요? 법인 카드로 결제하는 방법 알려주세요. 청구 가능한 한도는 얼마인가요? 결체 취…" at bounding box center [506, 289] width 1013 height 181
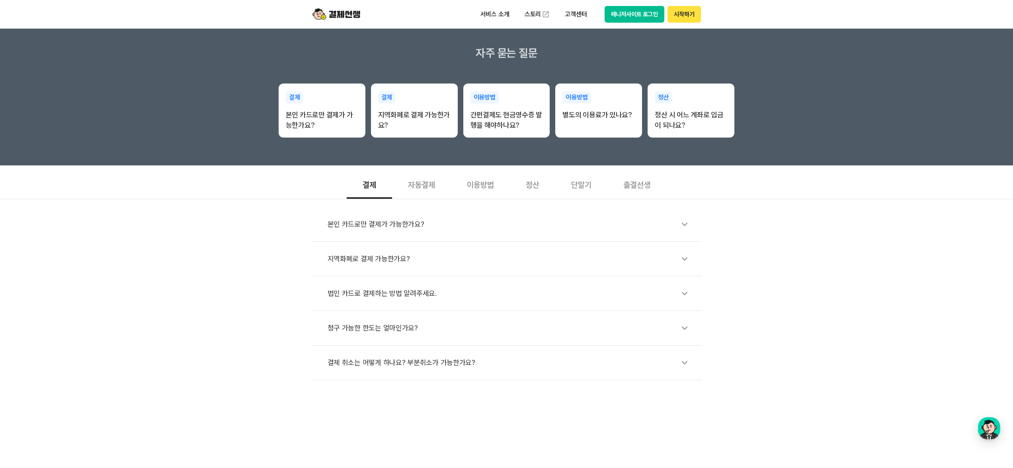
click at [414, 194] on div "자동결제" at bounding box center [421, 184] width 59 height 29
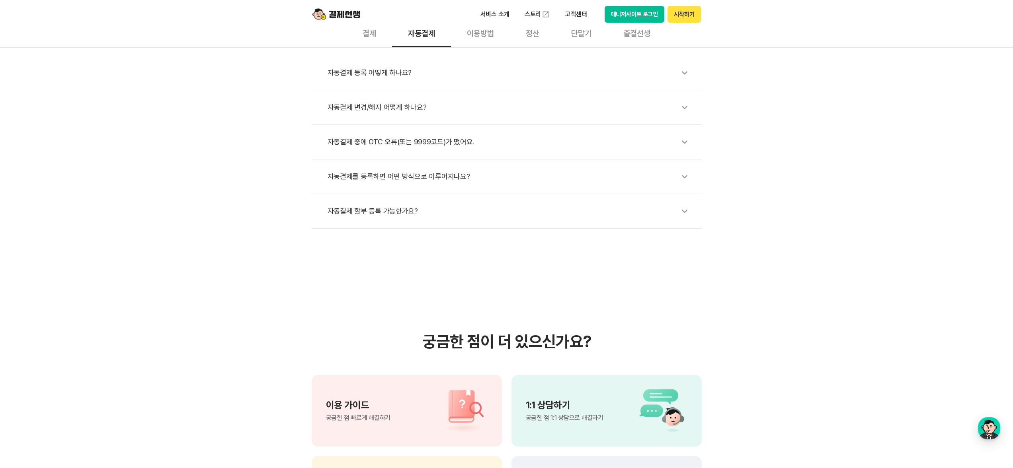
scroll to position [280, 0]
click at [397, 108] on div "자동결제 변경/해지 어떻게 하나요?" at bounding box center [510, 106] width 366 height 18
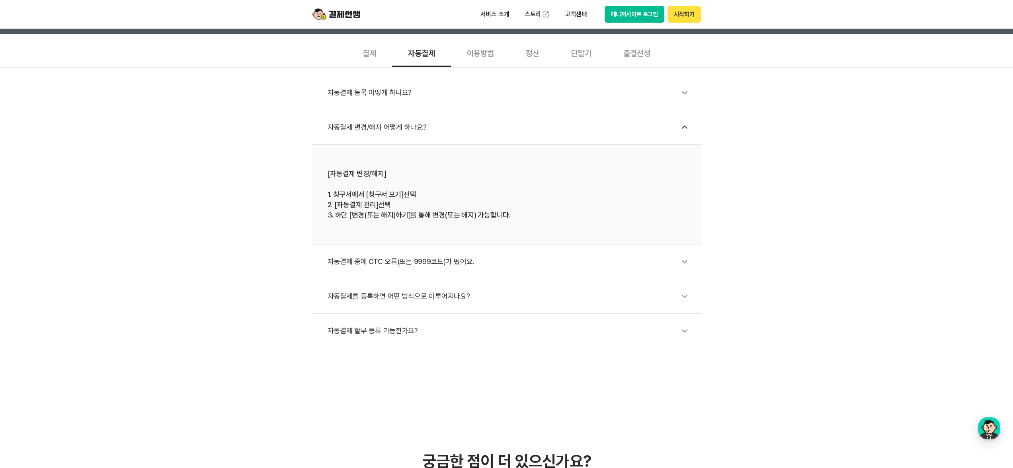
scroll to position [218, 0]
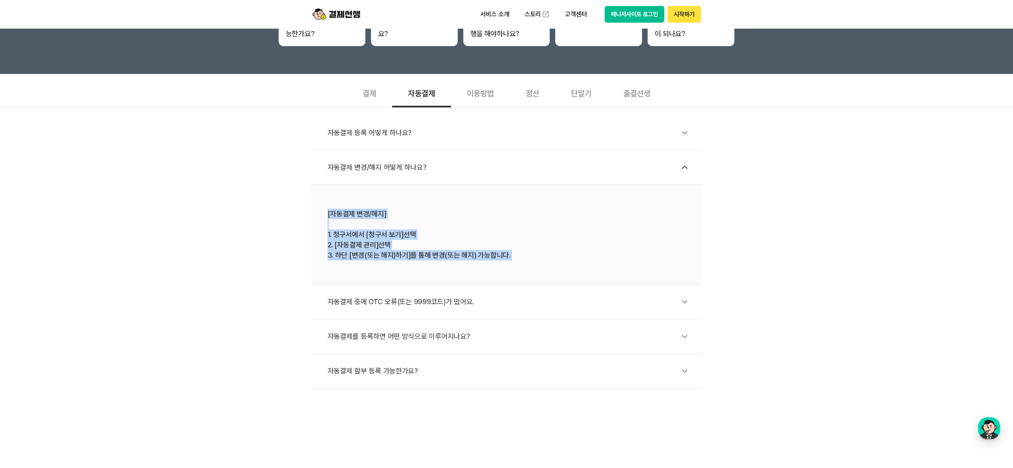
drag, startPoint x: 304, startPoint y: 261, endPoint x: 311, endPoint y: 207, distance: 54.9
click at [311, 207] on div "자동결제 등록 어떻게 하나요? 자동결제 변경/해지 어떻게 하나요? [자동결제 변경/해지] 1. 청구서에서 [청구서 보기]선택 2. [자동결제 …" at bounding box center [506, 247] width 1013 height 281
click at [312, 203] on li "[자동결제 변경/해지] 1. 청구서에서 [청구서 보기]선택 2. [자동결제 관리]선택 3. 하단 [변경(또는 해지)하기]를 통해 변경(또는 해…" at bounding box center [507, 235] width 390 height 100
drag, startPoint x: 306, startPoint y: 217, endPoint x: 296, endPoint y: 253, distance: 37.3
click at [296, 252] on div "자동결제 등록 어떻게 하나요? 자동결제 변경/해지 어떻게 하나요? [자동결제 변경/해지] 1. 청구서에서 [청구서 보기]선택 2. [자동결제 …" at bounding box center [506, 247] width 1013 height 281
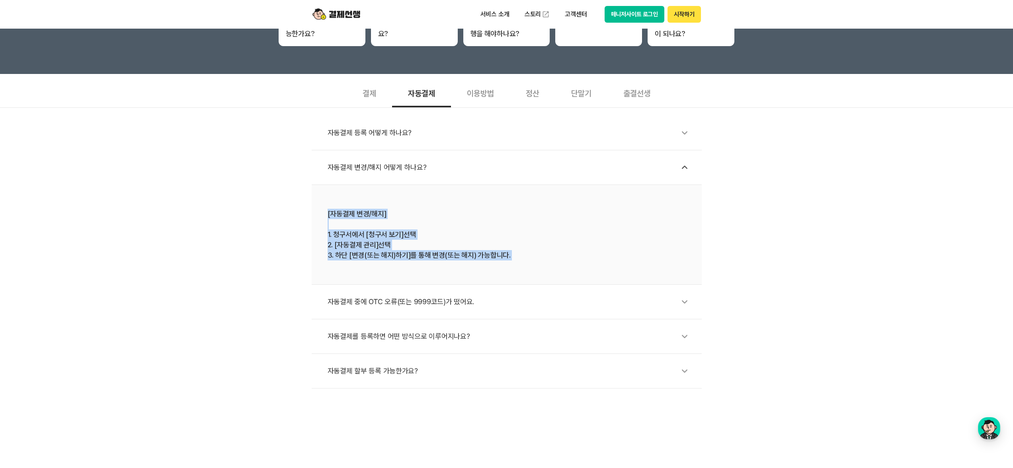
drag, startPoint x: 298, startPoint y: 256, endPoint x: 513, endPoint y: 264, distance: 215.0
click at [500, 264] on div "자동결제 등록 어떻게 하나요? 자동결제 변경/해지 어떻게 하나요? [자동결제 변경/해지] 1. 청구서에서 [청구서 보기]선택 2. [자동결제 …" at bounding box center [506, 247] width 1013 height 281
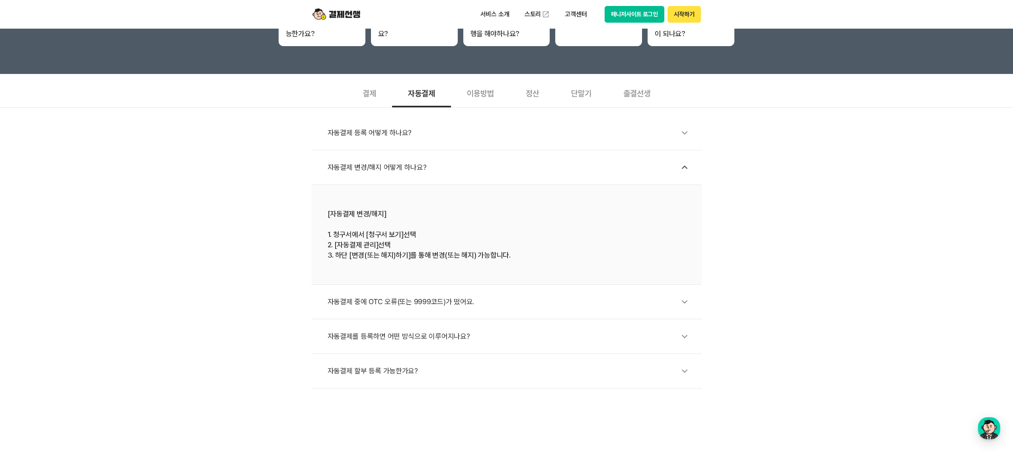
click at [549, 263] on li "[자동결제 변경/해지] 1. 청구서에서 [청구서 보기]선택 2. [자동결제 관리]선택 3. 하단 [변경(또는 해지)하기]를 통해 변경(또는 해…" at bounding box center [507, 235] width 390 height 100
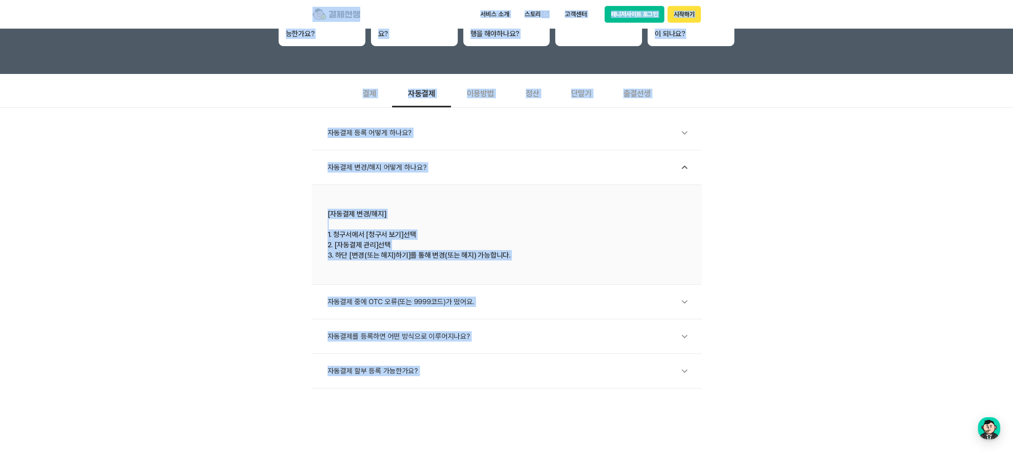
click at [562, 262] on li "[자동결제 변경/해지] 1. 청구서에서 [청구서 보기]선택 2. [자동결제 관리]선택 3. 하단 [변경(또는 해지)하기]를 통해 변경(또는 해…" at bounding box center [507, 235] width 390 height 100
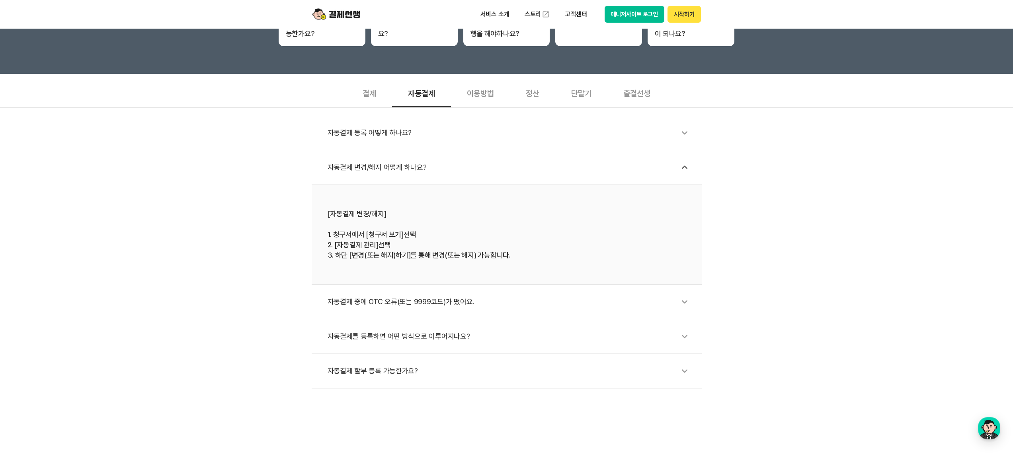
click at [440, 166] on div "자동결제 변경/해지 어떻게 하나요?" at bounding box center [510, 167] width 366 height 18
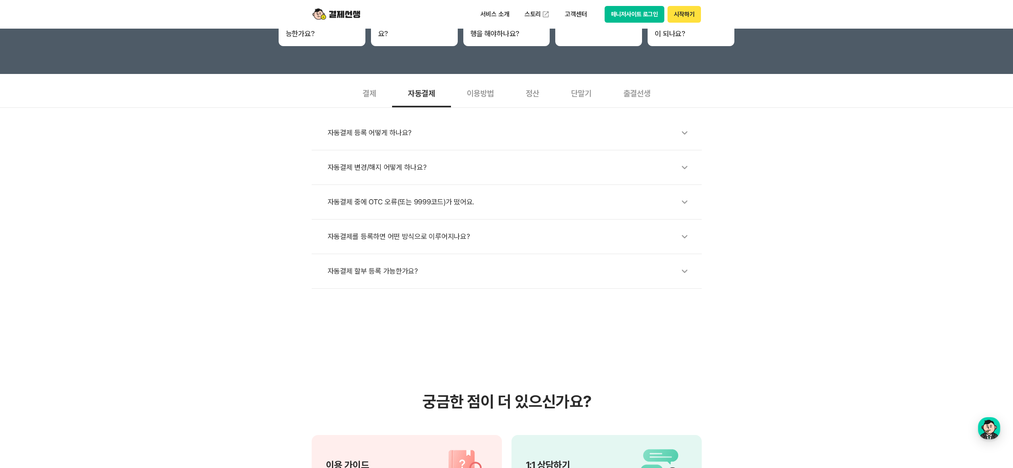
click at [233, 283] on div "자동결제 등록 어떻게 하나요? 자동결제 변경/해지 어떻게 하나요? 자동결제 중에 OTC 오류(또는 9999코드)가 떴어요. 자동결제를 등록하면…" at bounding box center [506, 197] width 1013 height 181
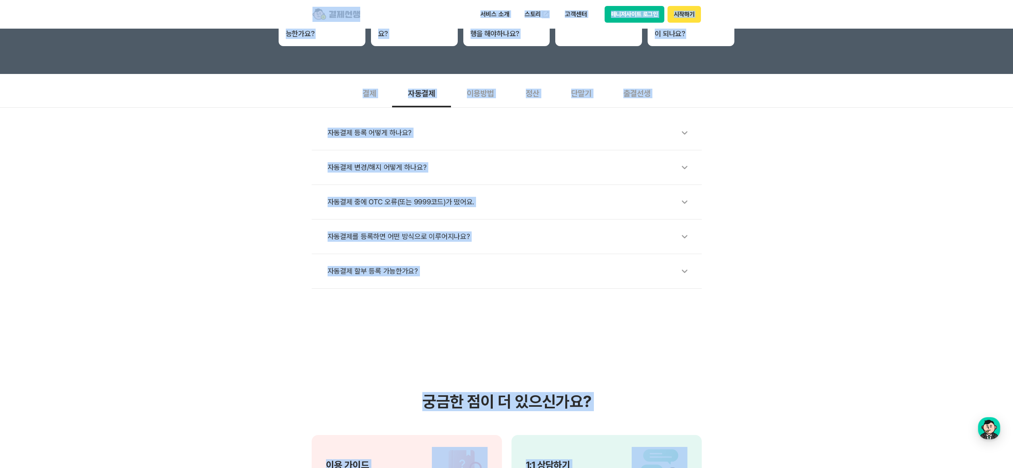
click at [234, 280] on div "자동결제 등록 어떻게 하나요? 자동결제 변경/해지 어떻게 하나요? 자동결제 중에 OTC 오류(또는 9999코드)가 떴어요. 자동결제를 등록하면…" at bounding box center [506, 197] width 1013 height 181
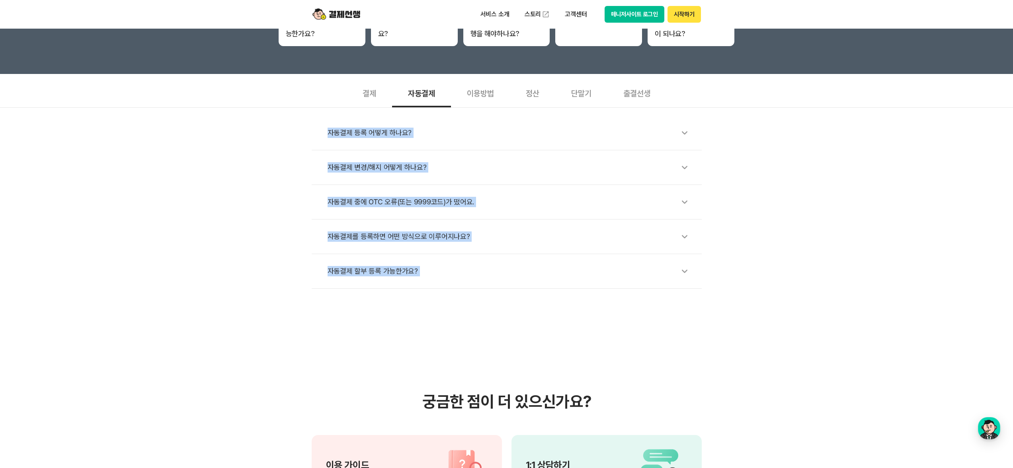
drag, startPoint x: 234, startPoint y: 292, endPoint x: 275, endPoint y: 110, distance: 185.9
click at [275, 110] on div "자동결제 등록 어떻게 하나요? 자동결제 변경/해지 어떻게 하나요? 자동결제 중에 OTC 오류(또는 9999코드)가 떴어요. 자동결제를 등록하면…" at bounding box center [506, 197] width 1013 height 181
drag, startPoint x: 275, startPoint y: 110, endPoint x: 224, endPoint y: 327, distance: 223.2
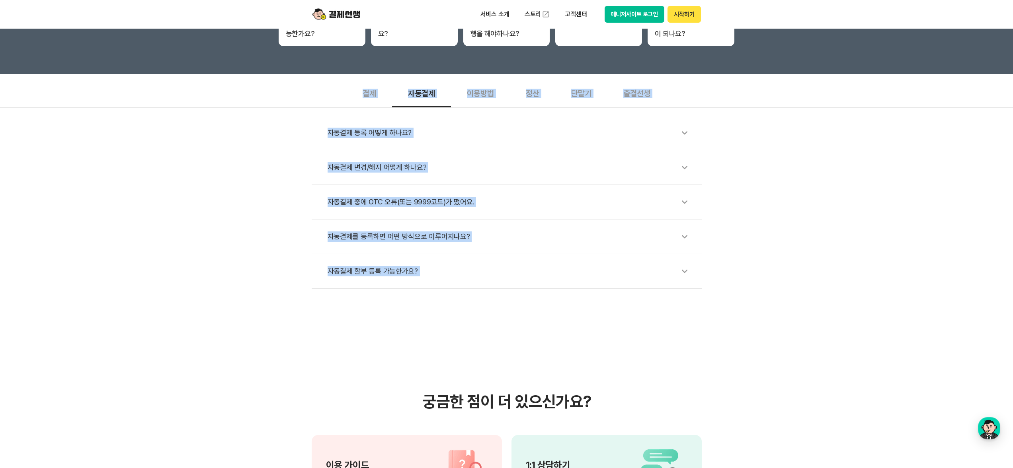
drag, startPoint x: 269, startPoint y: 296, endPoint x: 309, endPoint y: 96, distance: 204.5
click at [309, 96] on section "결제 자동결제 이용방법 정산 단말기 출결선생 자동결제 등록 어떻게 하나요? 자동결제 변경/해지 어떻게 하나요? 자동결제 중에 OTC 오류(또는…" at bounding box center [506, 183] width 1013 height 211
drag, startPoint x: 309, startPoint y: 96, endPoint x: 250, endPoint y: 279, distance: 192.7
click at [250, 279] on section "결제 자동결제 이용방법 정산 단말기 출결선생 자동결제 등록 어떻게 하나요? 자동결제 변경/해지 어떻게 하나요? 자동결제 중에 OTC 오류(또는…" at bounding box center [506, 183] width 1013 height 211
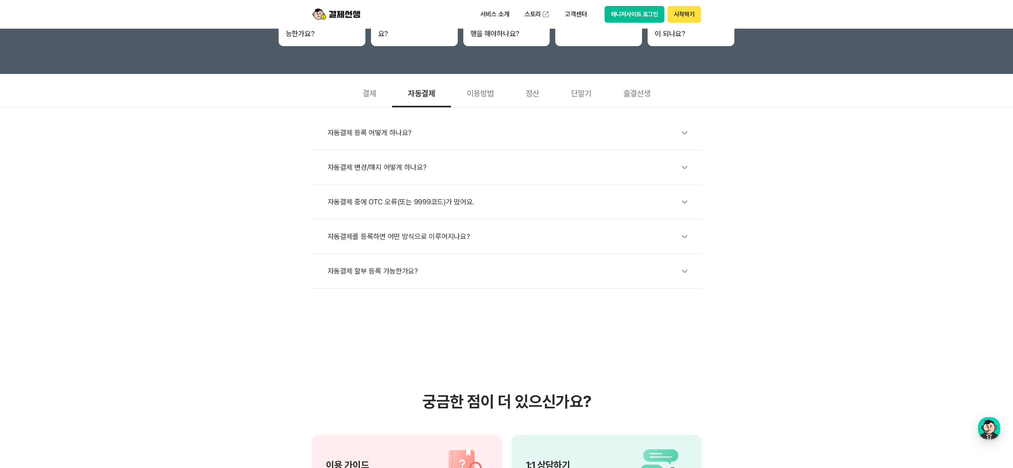
click at [249, 280] on div "자동결제 등록 어떻게 하나요? 자동결제 변경/해지 어떻게 하나요? 자동결제 중에 OTC 오류(또는 9999코드)가 떴어요. 자동결제를 등록하면…" at bounding box center [506, 197] width 1013 height 181
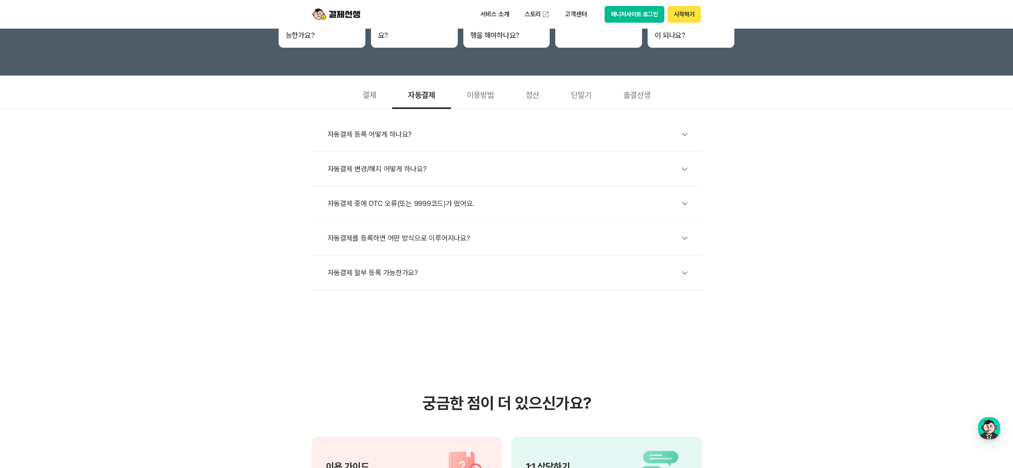
click at [249, 280] on div "자동결제 등록 어떻게 하나요? 자동결제 변경/해지 어떻게 하나요? 자동결제 중에 OTC 오류(또는 9999코드)가 떴어요. 자동결제를 등록하면…" at bounding box center [506, 199] width 1013 height 181
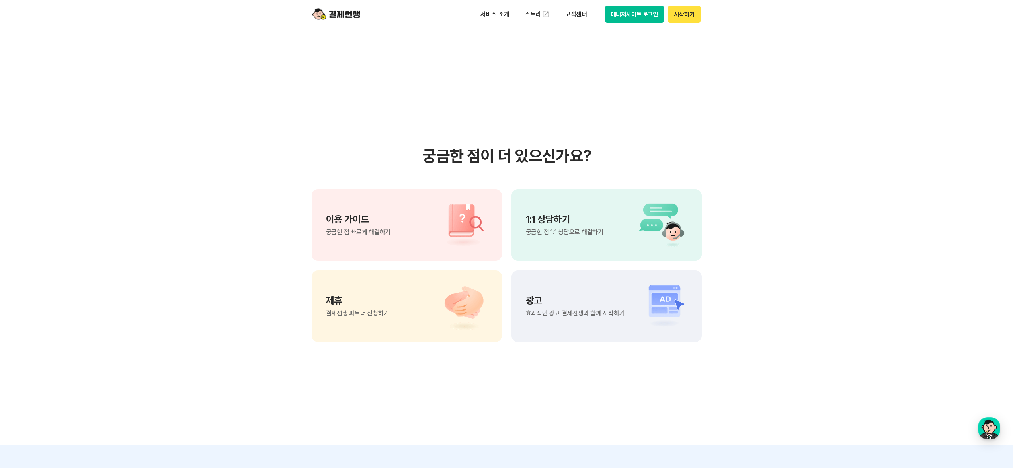
scroll to position [591, 0]
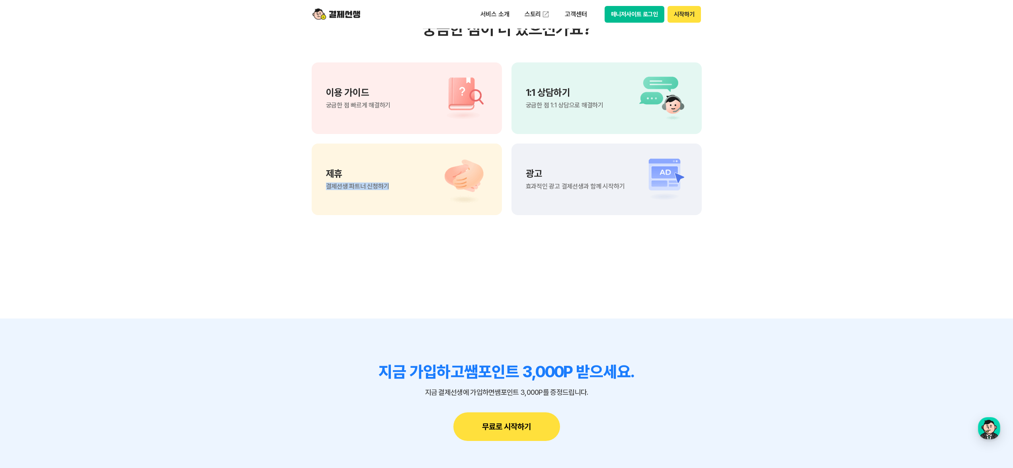
drag, startPoint x: 259, startPoint y: 265, endPoint x: 266, endPoint y: 184, distance: 81.9
click at [266, 184] on section "궁금한 점이 더 있으신가요? 이용 가이드 궁금한 점 빠르게 해결하기 1:1 상담하기 궁금한 점 1:1 상담으로 해결하기 제휴 결제선생 파트너 …" at bounding box center [506, 117] width 1013 height 403
drag, startPoint x: 277, startPoint y: 161, endPoint x: 279, endPoint y: 157, distance: 4.1
click at [277, 160] on section "궁금한 점이 더 있으신가요? 이용 가이드 궁금한 점 빠르게 해결하기 1:1 상담하기 궁금한 점 1:1 상담으로 해결하기 제휴 결제선생 파트너 …" at bounding box center [506, 117] width 1013 height 403
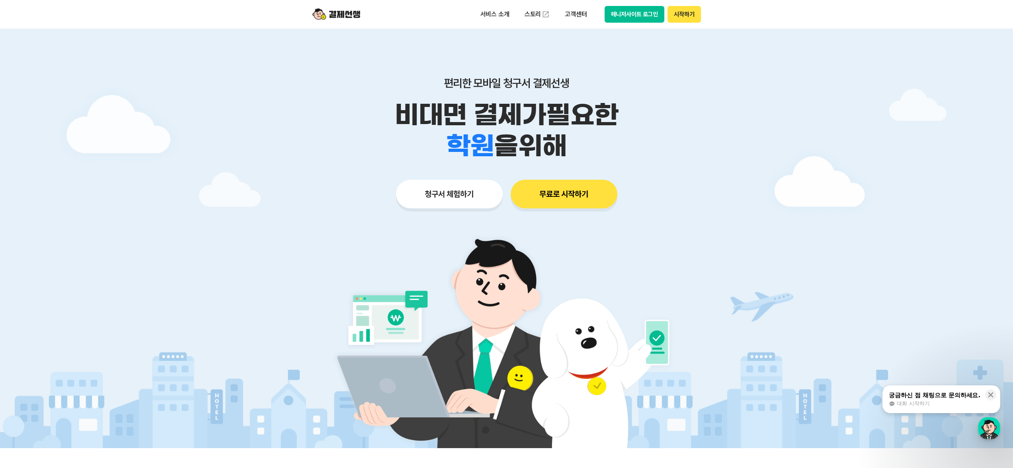
click at [471, 199] on button "청구서 체험하기" at bounding box center [449, 194] width 107 height 29
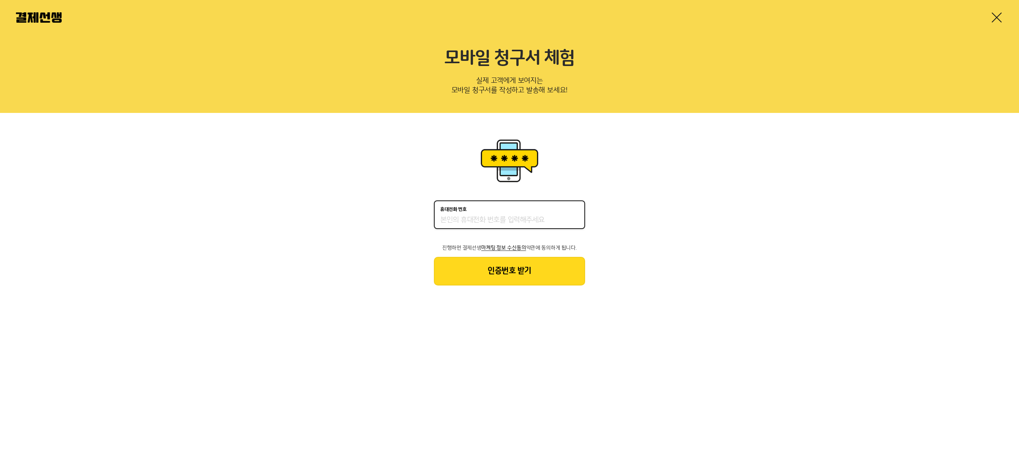
click at [450, 216] on input "휴대전화 번호" at bounding box center [509, 221] width 138 height 10
type input "01037259670"
click at [470, 292] on div "휴대전화 번호 [PHONE_NUMBER] 진행하면 결제선생 마케팅 정보 수신동의 약관에 동의하게 됩니다. 인증번호 받기" at bounding box center [509, 211] width 1019 height 197
click at [481, 281] on button "인증번호 받기" at bounding box center [509, 271] width 151 height 29
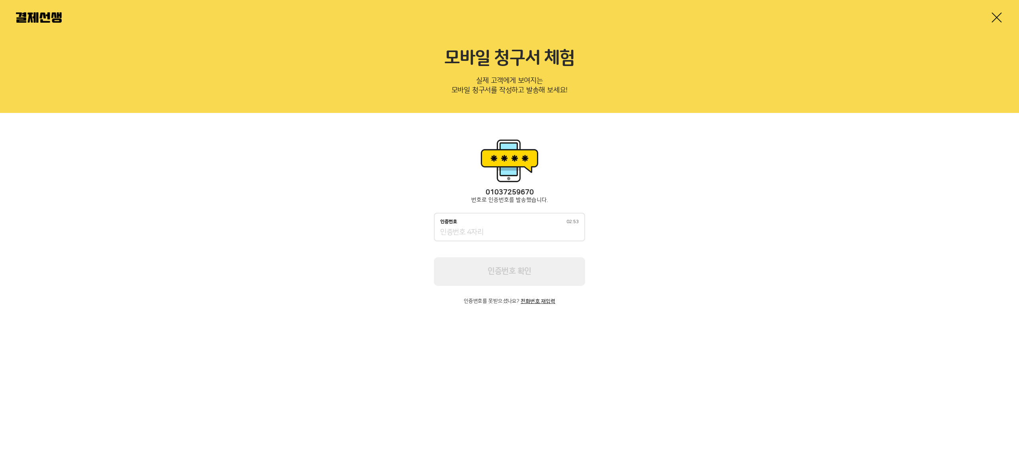
click at [497, 232] on input "인증번호 02:53" at bounding box center [509, 233] width 138 height 10
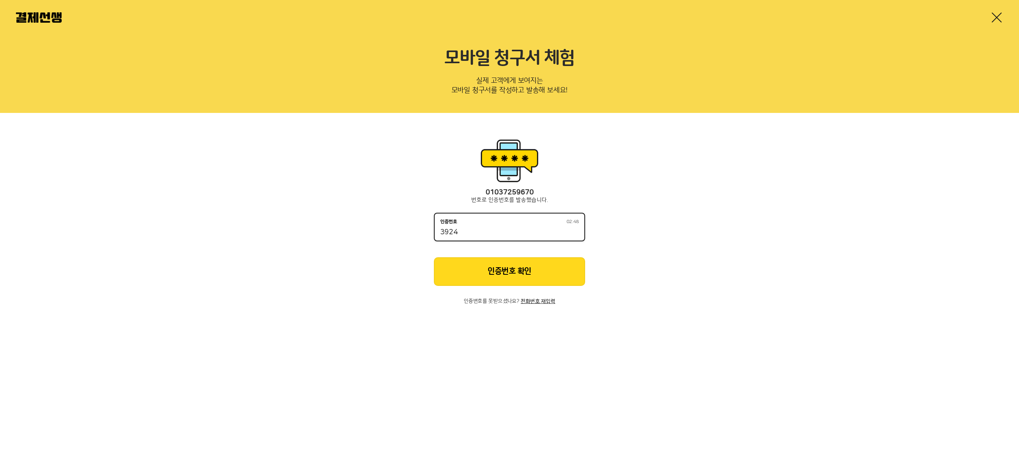
type input "3924"
click at [574, 282] on button "인증번호 확인" at bounding box center [509, 271] width 151 height 29
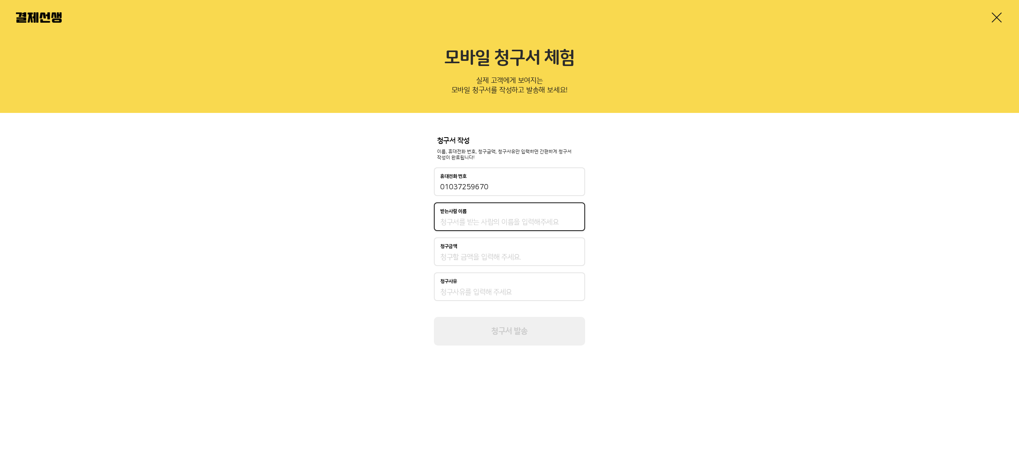
click at [513, 224] on input "받는사람 이름" at bounding box center [509, 223] width 138 height 10
type input "ㄱ"
type input "[PERSON_NAME]"
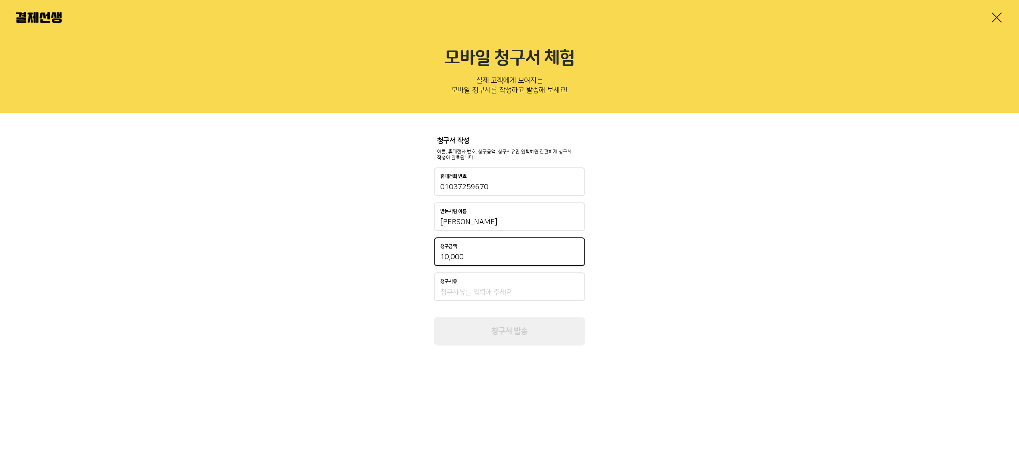
type input "10,000"
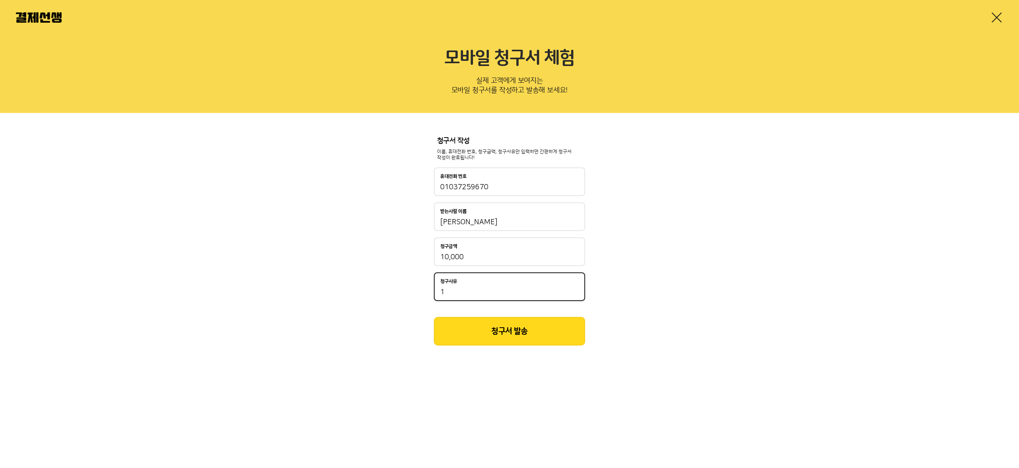
type input "1"
click at [434, 317] on button "청구서 발송" at bounding box center [509, 331] width 151 height 29
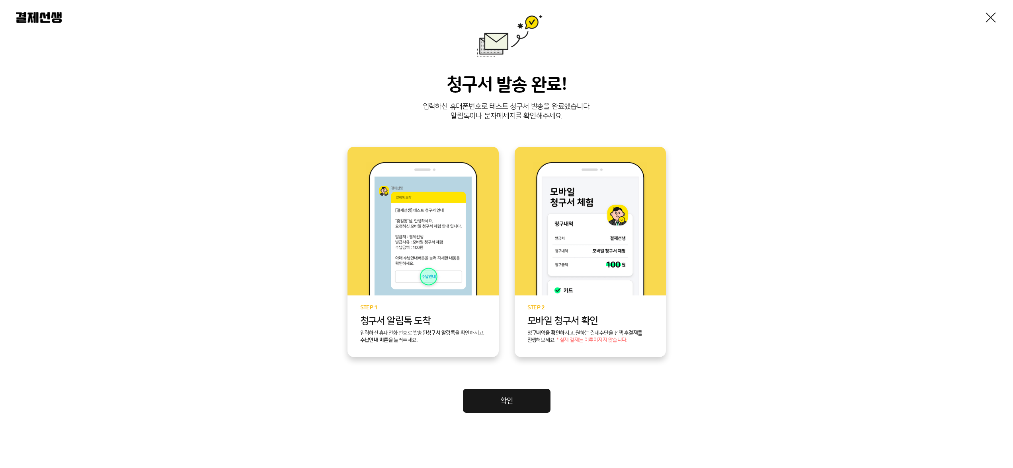
scroll to position [47, 0]
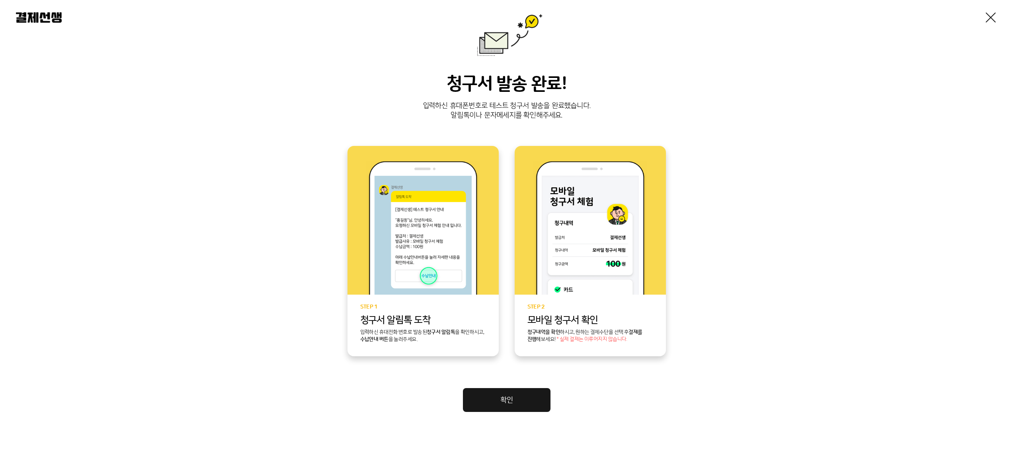
click at [725, 97] on div "청구서 발송 완료! 입력하신 휴대폰번호로 테스트 청구서 발송을 완료했습니다. 알림톡이나 문자메세지를 확인해주세요." at bounding box center [506, 97] width 981 height 47
